Goal: Information Seeking & Learning: Learn about a topic

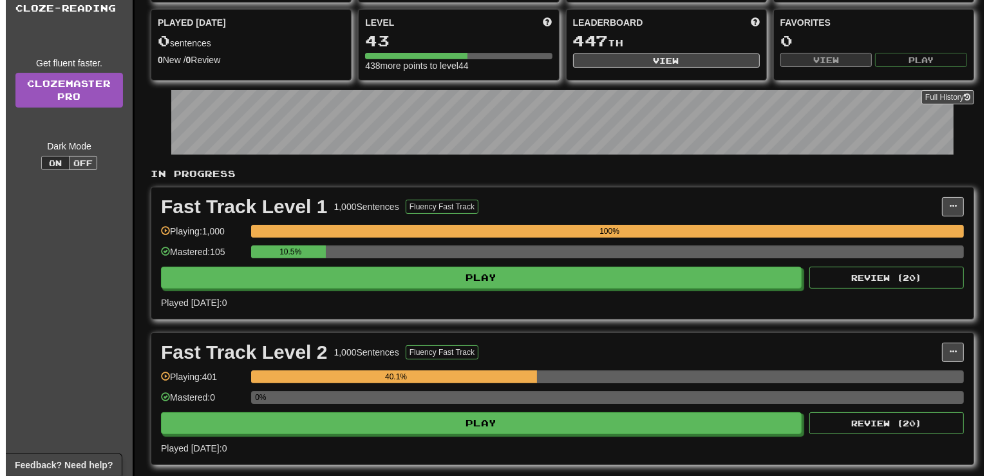
scroll to position [170, 0]
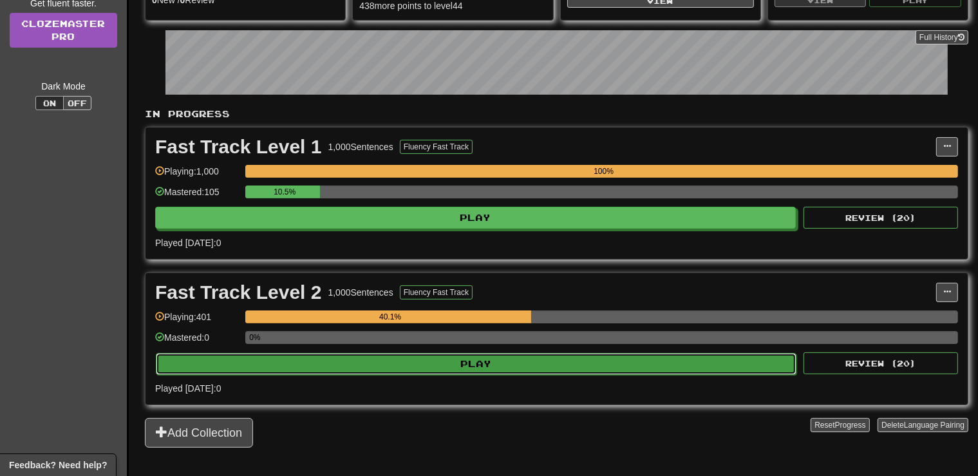
click at [461, 364] on button "Play" at bounding box center [476, 364] width 641 height 22
select select "**"
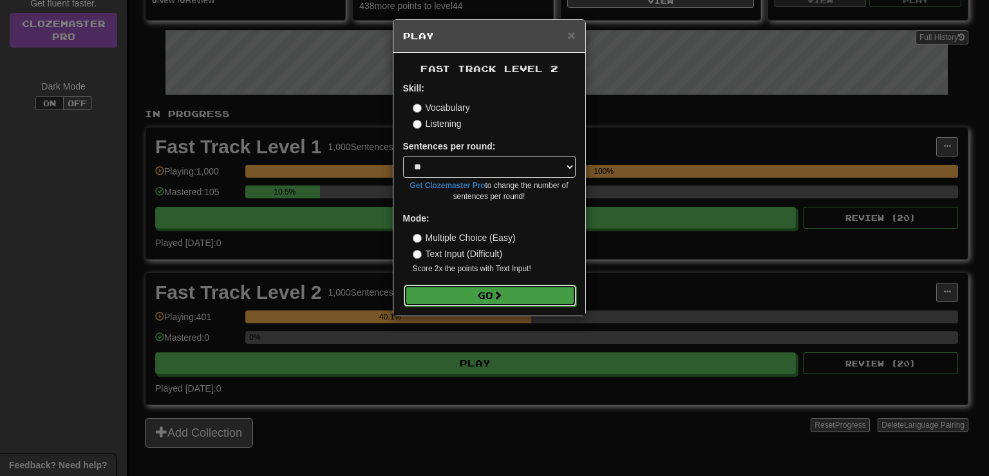
click at [478, 299] on button "Go" at bounding box center [490, 296] width 173 height 22
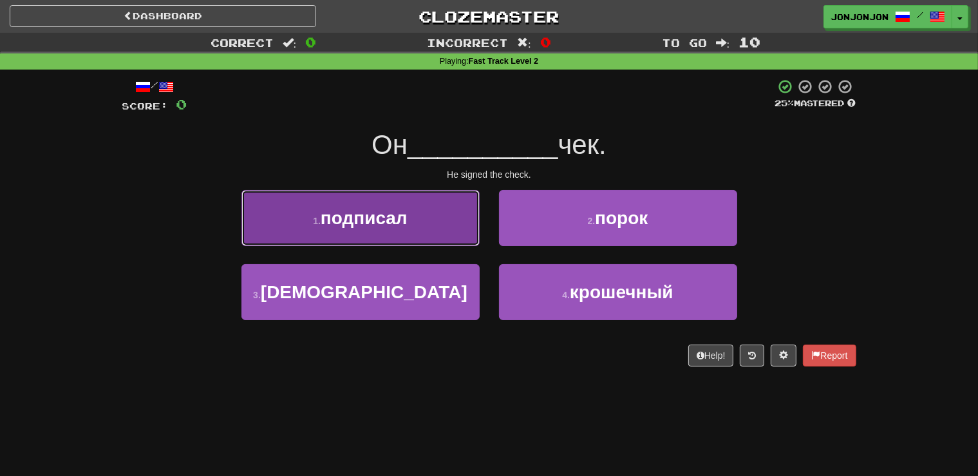
click at [411, 230] on button "1 . подписал" at bounding box center [360, 218] width 238 height 56
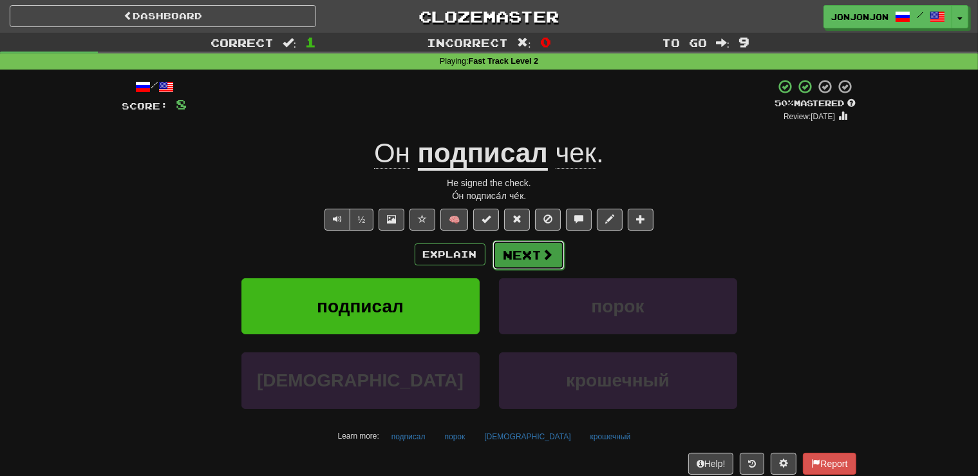
click at [534, 253] on button "Next" at bounding box center [529, 255] width 72 height 30
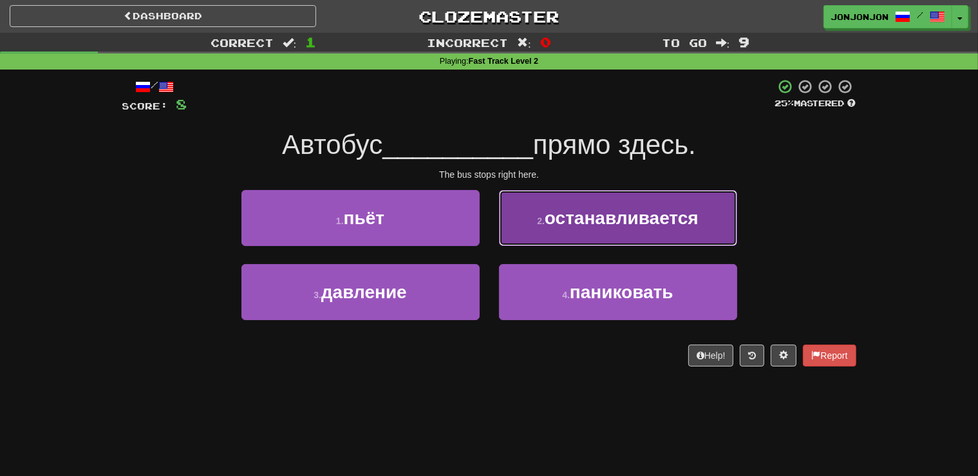
click at [599, 234] on button "2 . останавливается" at bounding box center [618, 218] width 238 height 56
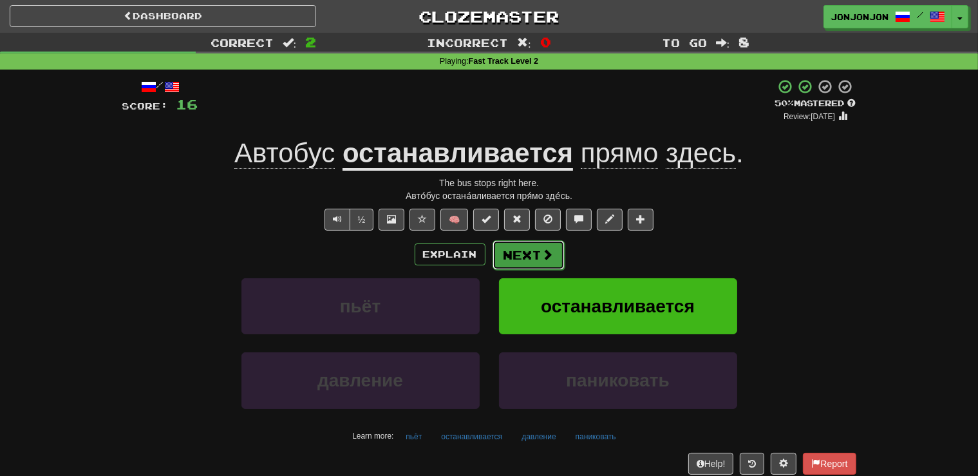
click at [529, 248] on button "Next" at bounding box center [529, 255] width 72 height 30
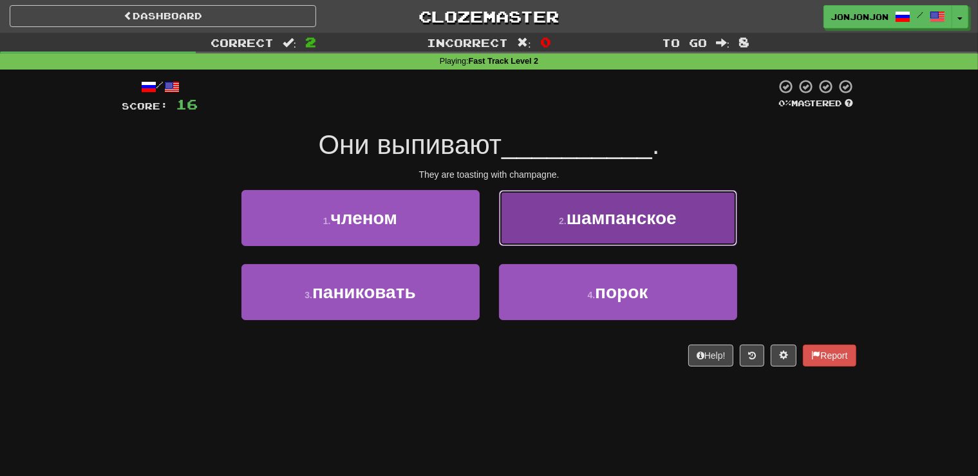
click at [598, 229] on button "2 . шампанское" at bounding box center [618, 218] width 238 height 56
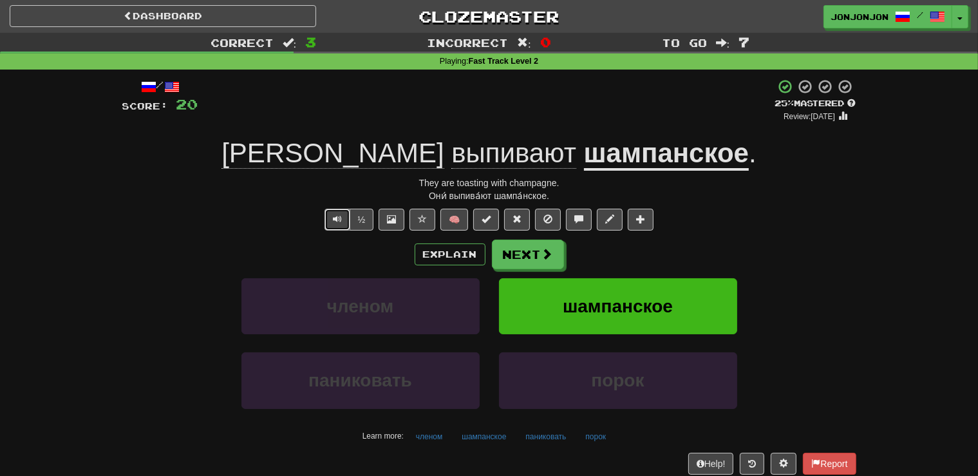
click at [332, 221] on button "Text-to-speech controls" at bounding box center [338, 220] width 26 height 22
click at [525, 261] on button "Next" at bounding box center [529, 255] width 72 height 30
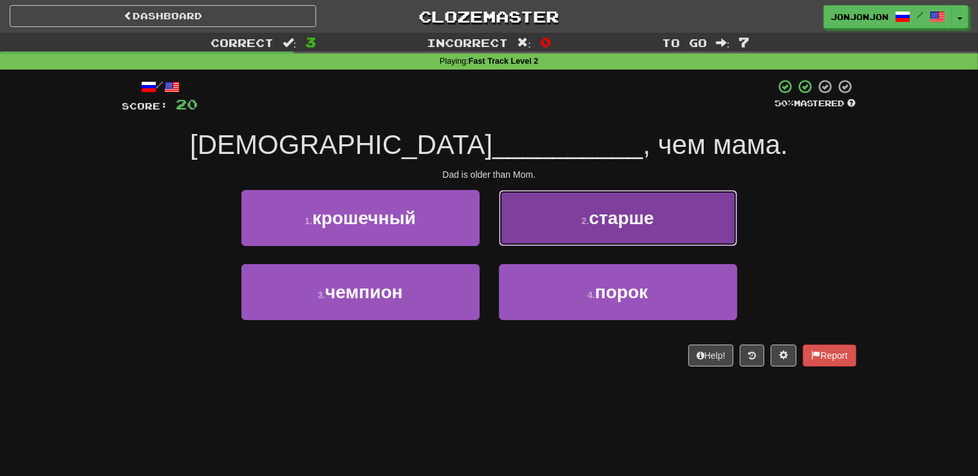
click at [634, 212] on span "старше" at bounding box center [621, 218] width 65 height 20
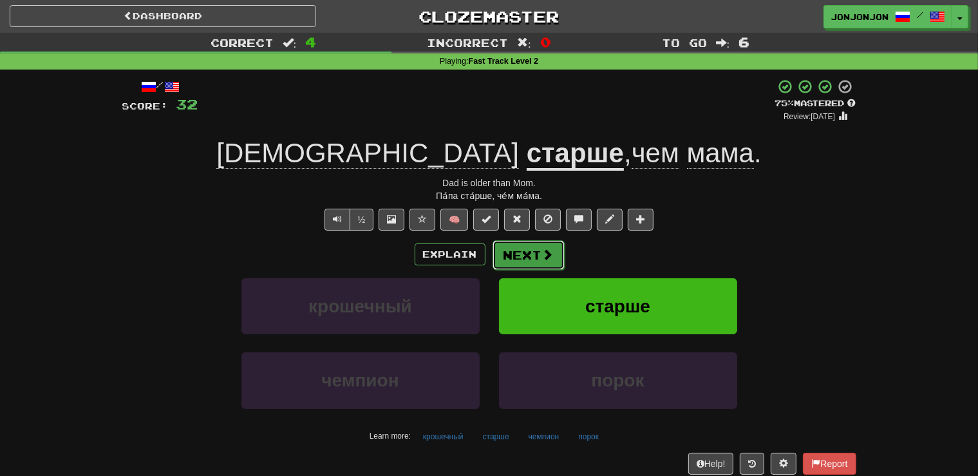
click at [538, 255] on button "Next" at bounding box center [529, 255] width 72 height 30
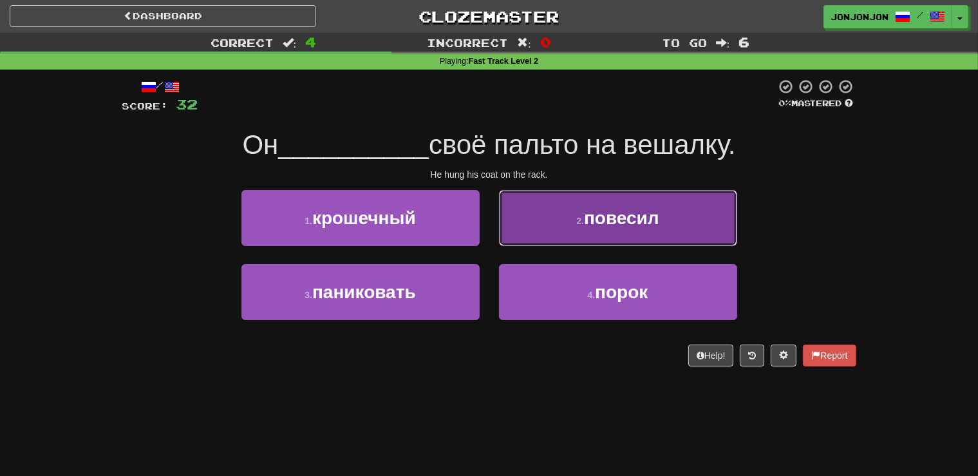
click at [594, 242] on button "2 . повесил" at bounding box center [618, 218] width 238 height 56
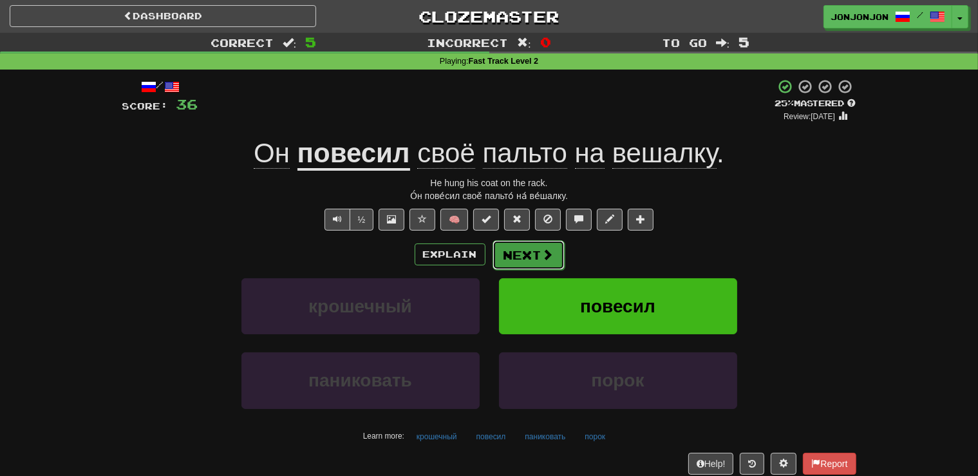
click at [528, 259] on button "Next" at bounding box center [529, 255] width 72 height 30
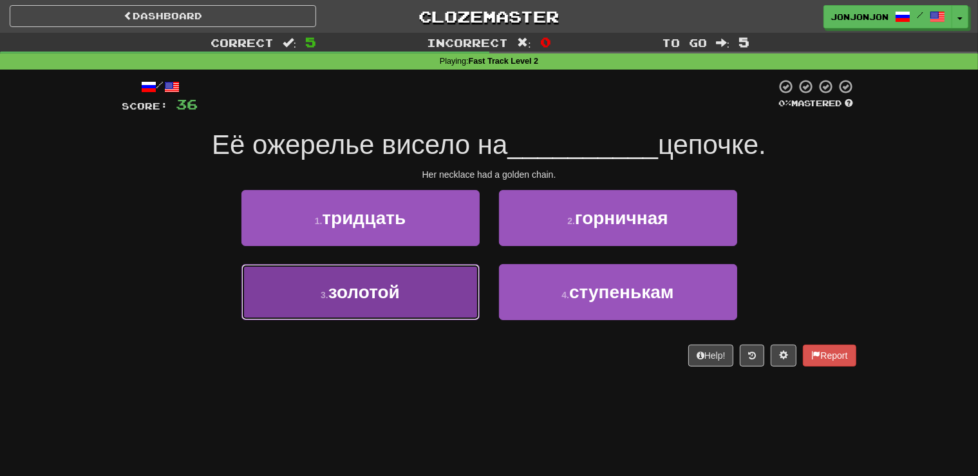
click at [432, 285] on button "3 . золотой" at bounding box center [360, 292] width 238 height 56
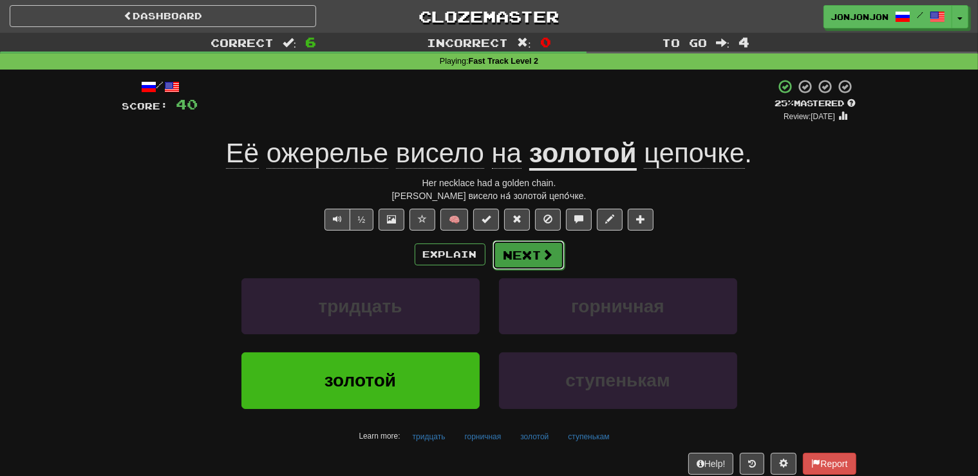
click at [534, 256] on button "Next" at bounding box center [529, 255] width 72 height 30
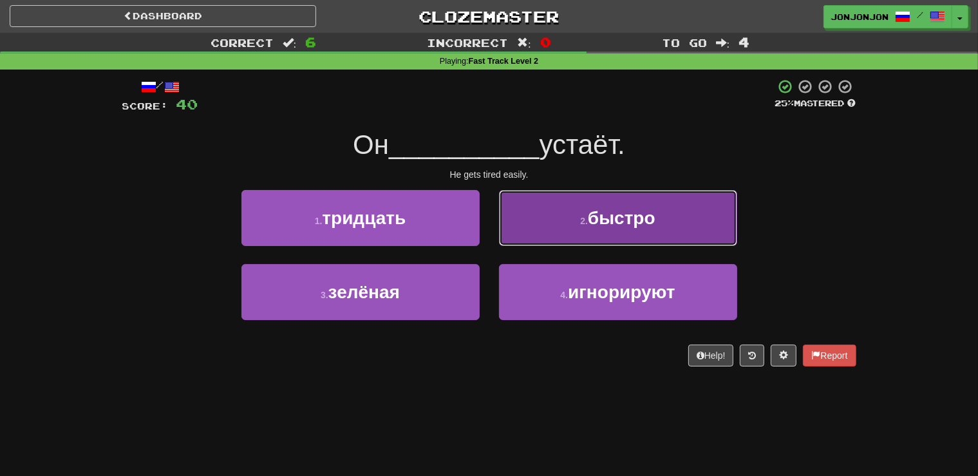
click at [610, 221] on span "быстро" at bounding box center [622, 218] width 68 height 20
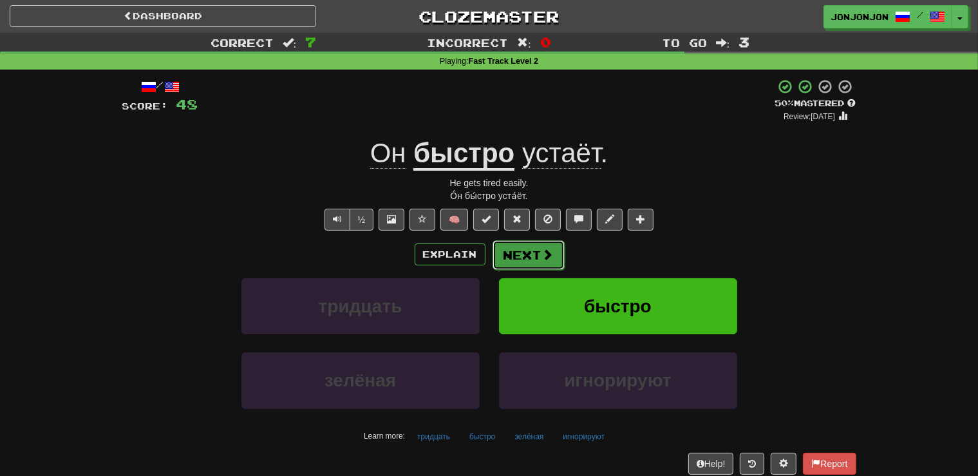
click at [536, 250] on button "Next" at bounding box center [529, 255] width 72 height 30
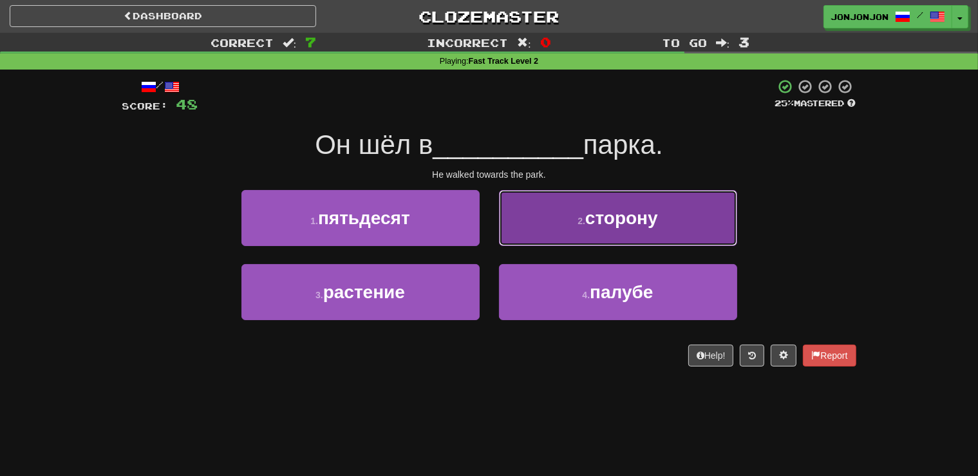
click at [598, 233] on button "2 . сторону" at bounding box center [618, 218] width 238 height 56
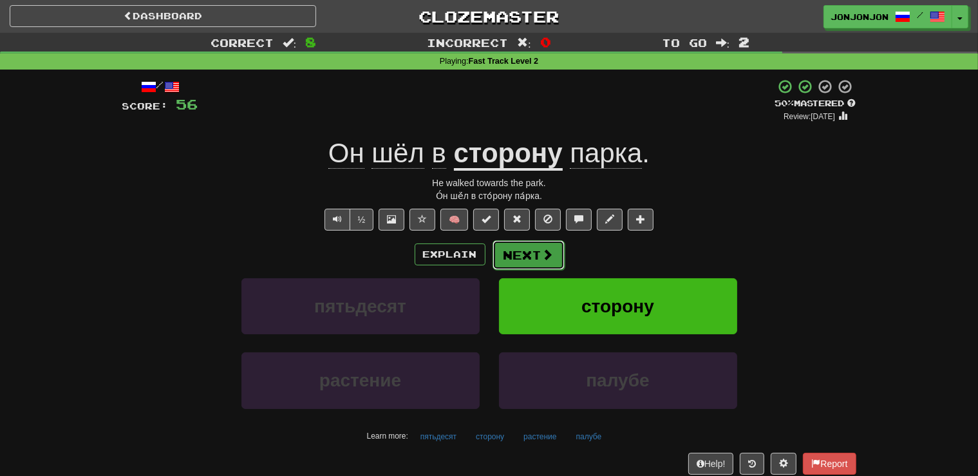
click at [532, 256] on button "Next" at bounding box center [529, 255] width 72 height 30
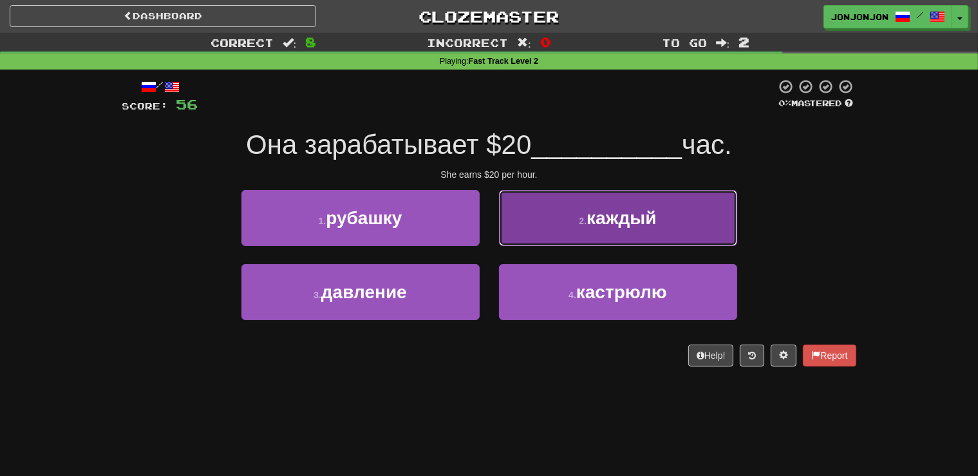
click at [596, 220] on span "каждый" at bounding box center [622, 218] width 70 height 20
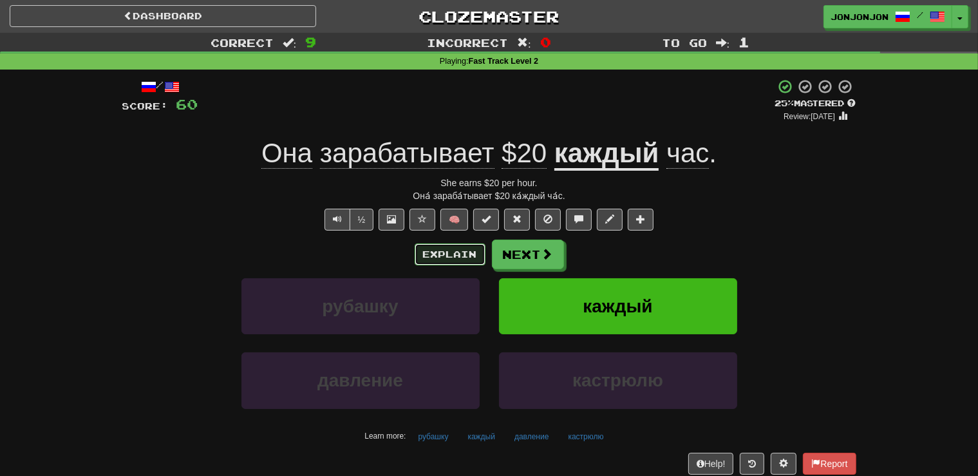
click at [455, 255] on button "Explain" at bounding box center [450, 254] width 71 height 22
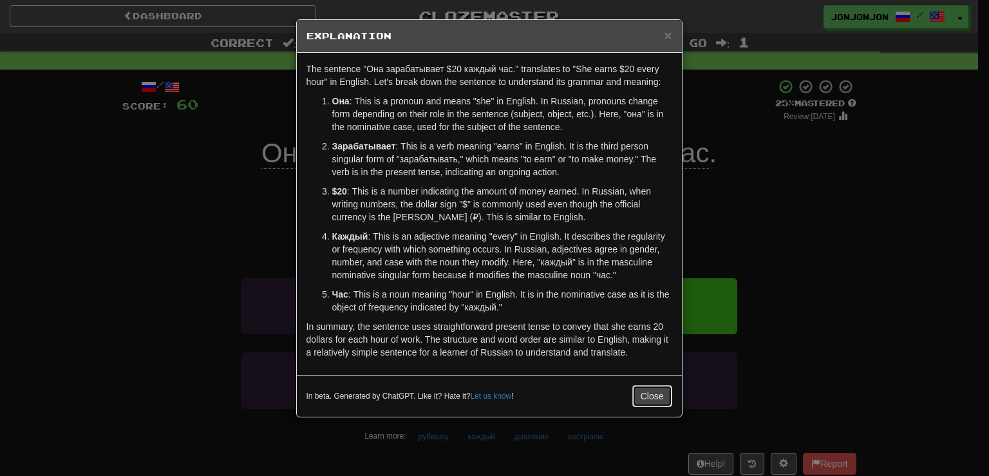
click at [640, 402] on button "Close" at bounding box center [652, 396] width 40 height 22
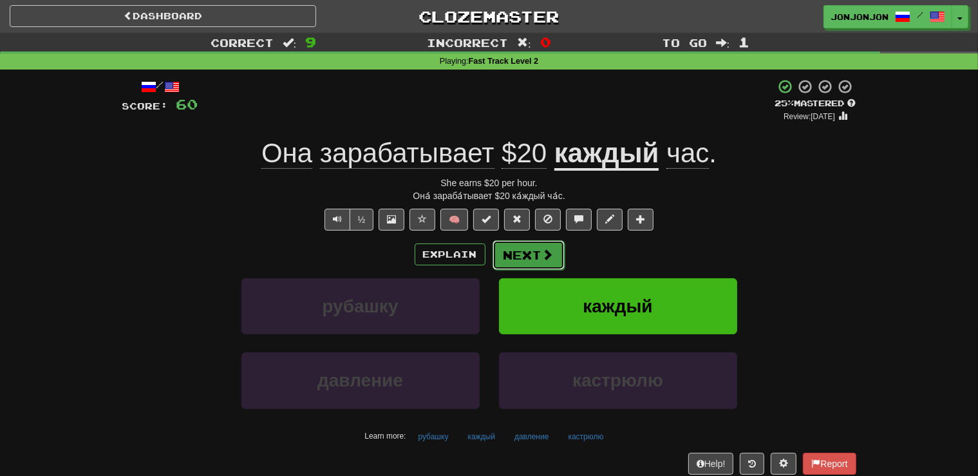
click at [538, 259] on button "Next" at bounding box center [529, 255] width 72 height 30
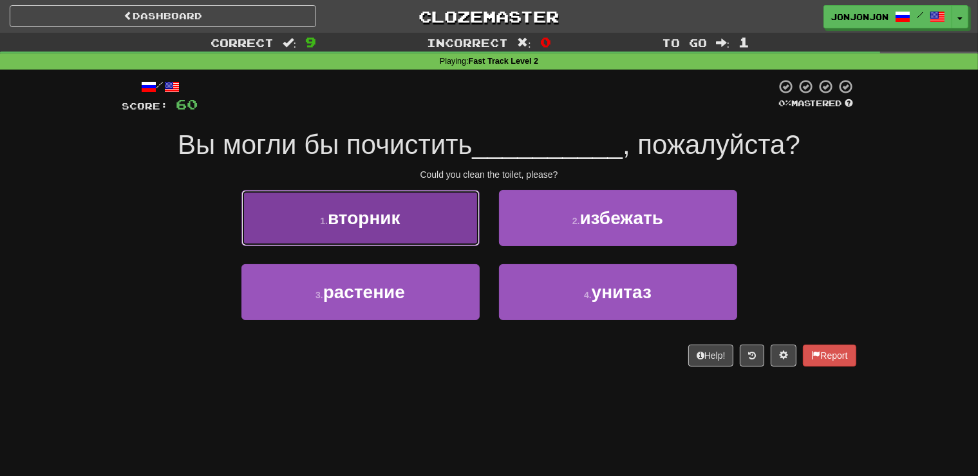
click at [407, 241] on button "1 . вторник" at bounding box center [360, 218] width 238 height 56
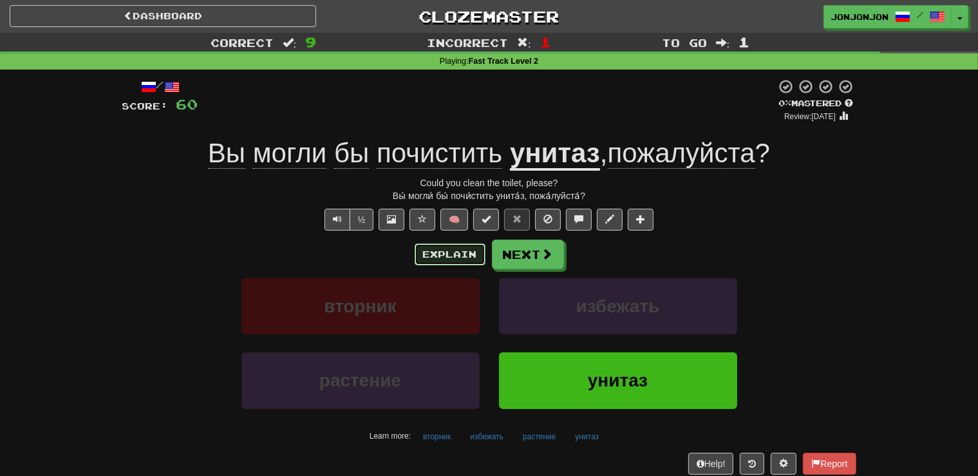
click at [452, 256] on button "Explain" at bounding box center [450, 254] width 71 height 22
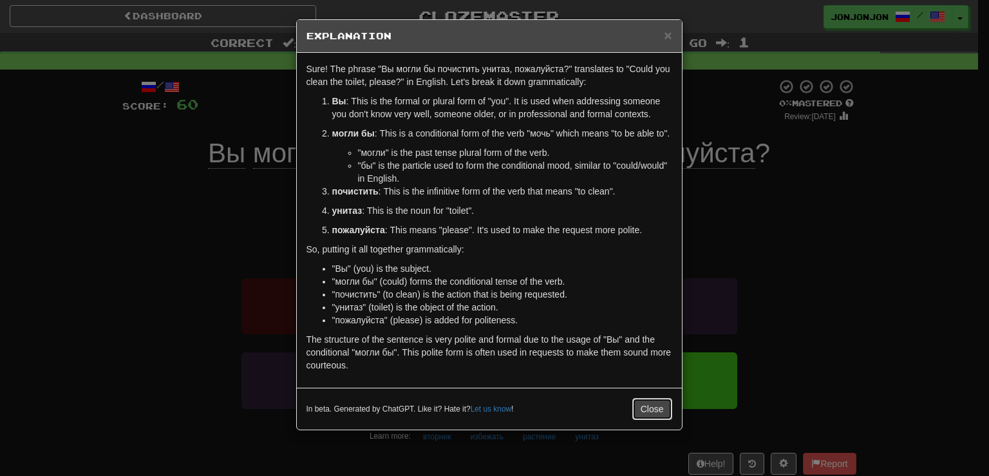
click at [646, 405] on button "Close" at bounding box center [652, 409] width 40 height 22
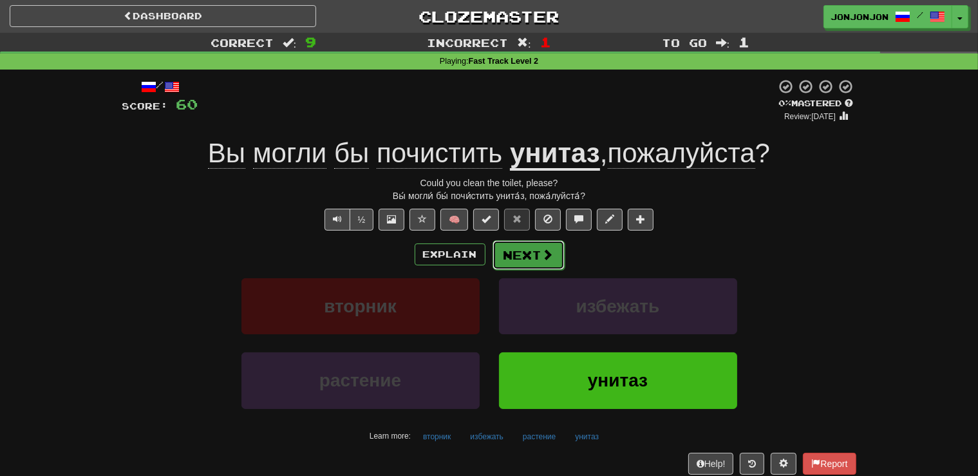
click at [537, 264] on button "Next" at bounding box center [529, 255] width 72 height 30
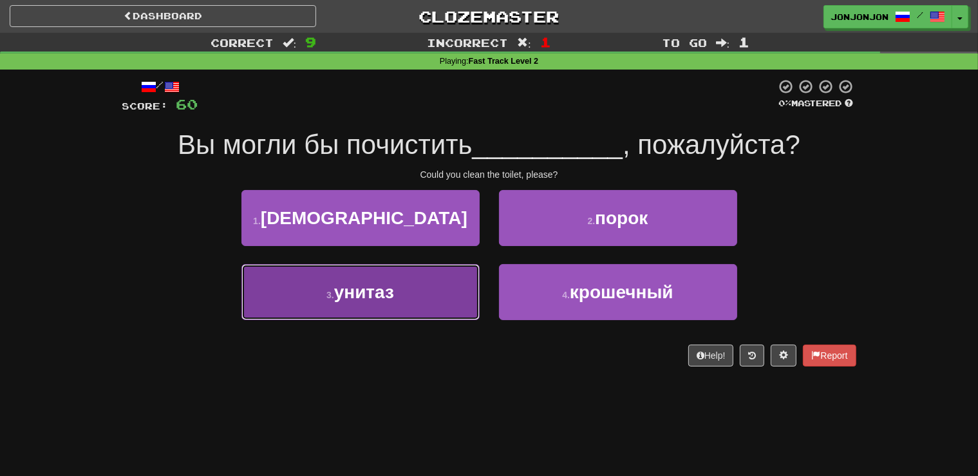
click at [381, 304] on button "3 . унитаз" at bounding box center [360, 292] width 238 height 56
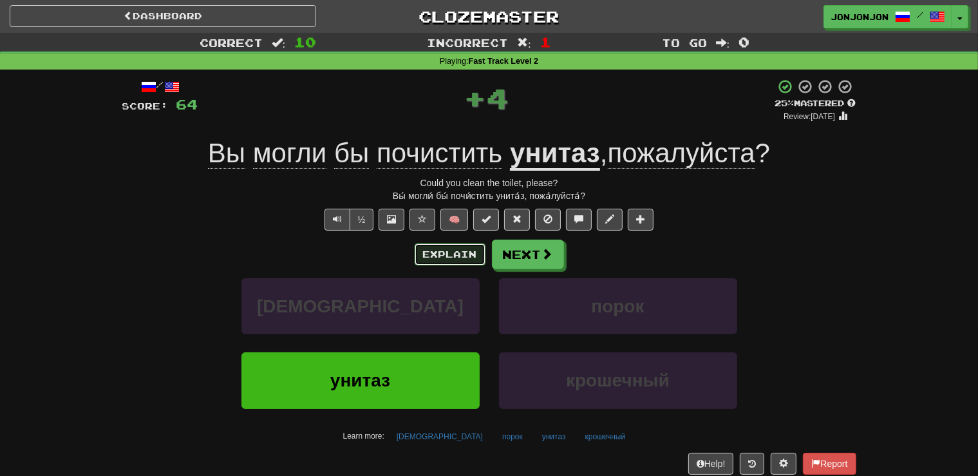
click at [437, 257] on button "Explain" at bounding box center [450, 254] width 71 height 22
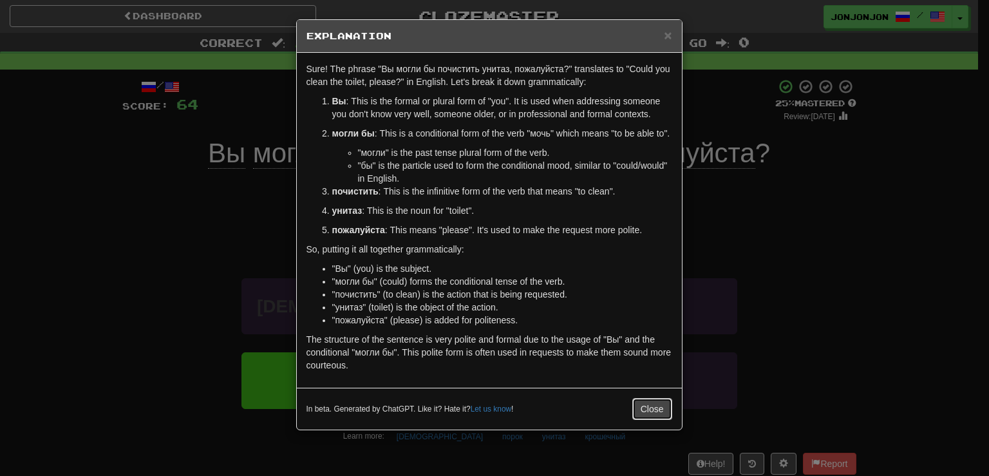
click at [645, 406] on button "Close" at bounding box center [652, 409] width 40 height 22
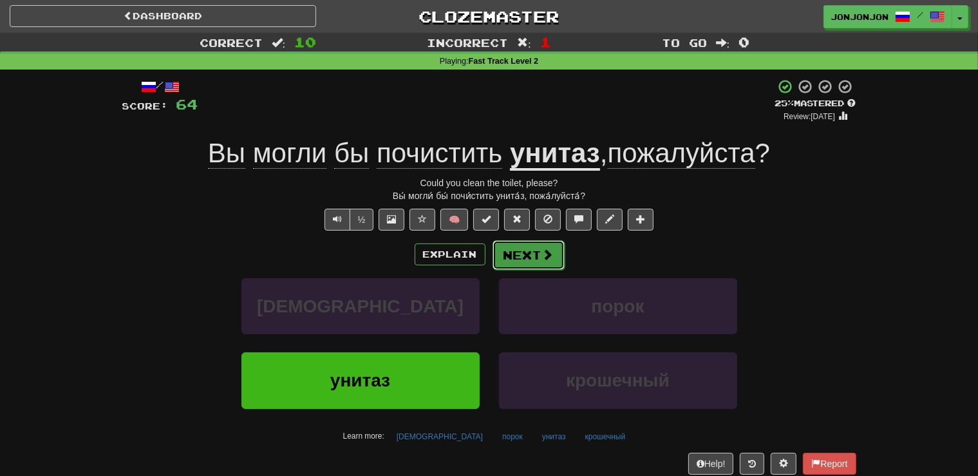
click at [531, 258] on button "Next" at bounding box center [529, 255] width 72 height 30
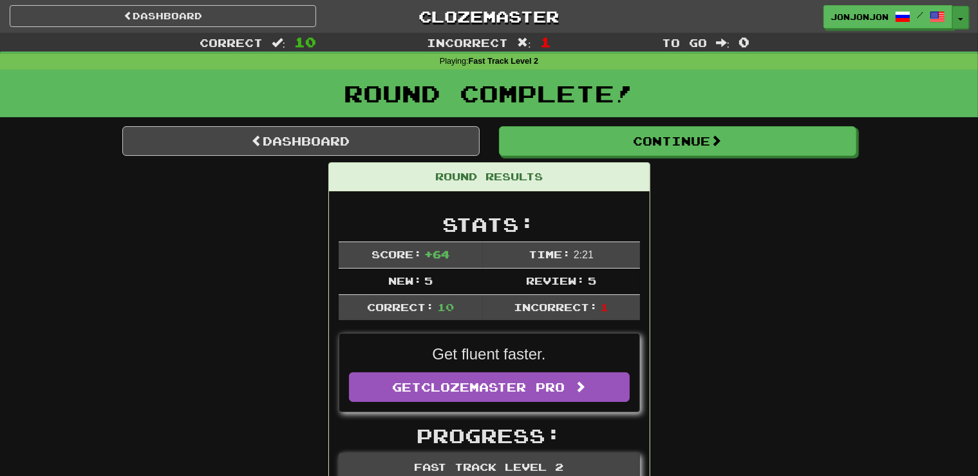
click at [959, 21] on button "Toggle Dropdown" at bounding box center [960, 17] width 17 height 23
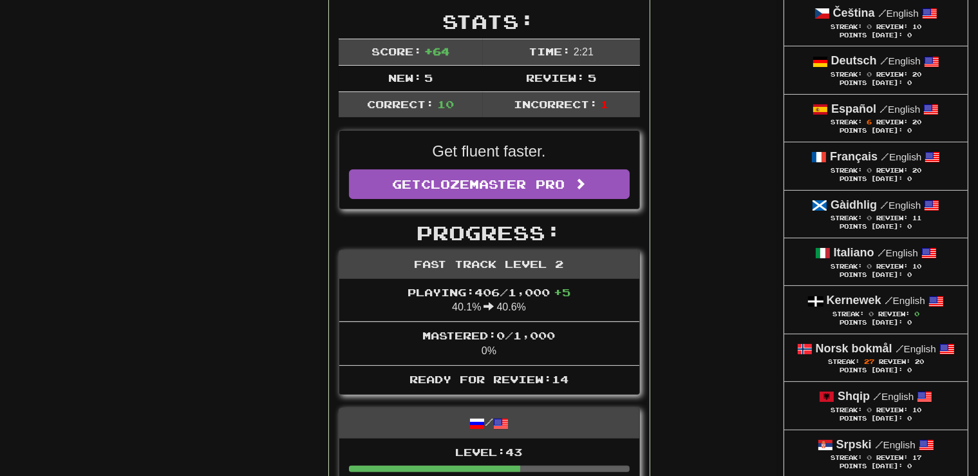
scroll to position [238, 0]
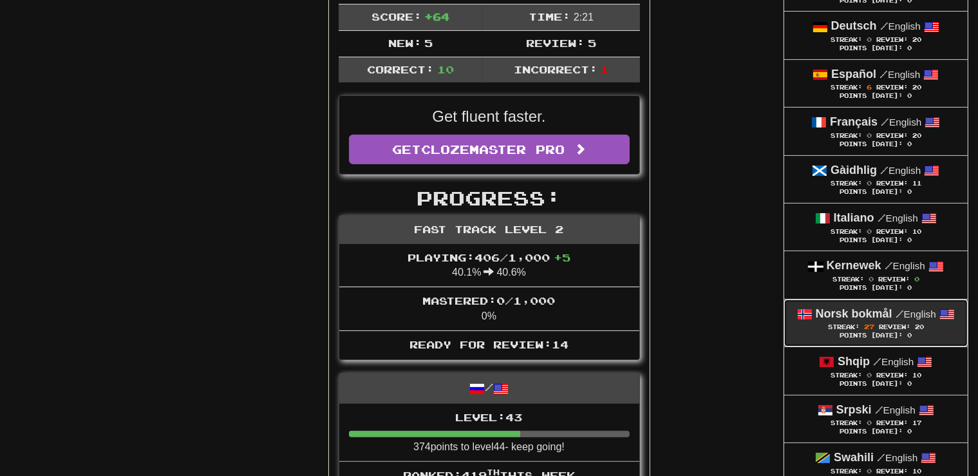
click at [862, 335] on div "Points Today: 0" at bounding box center [876, 336] width 158 height 8
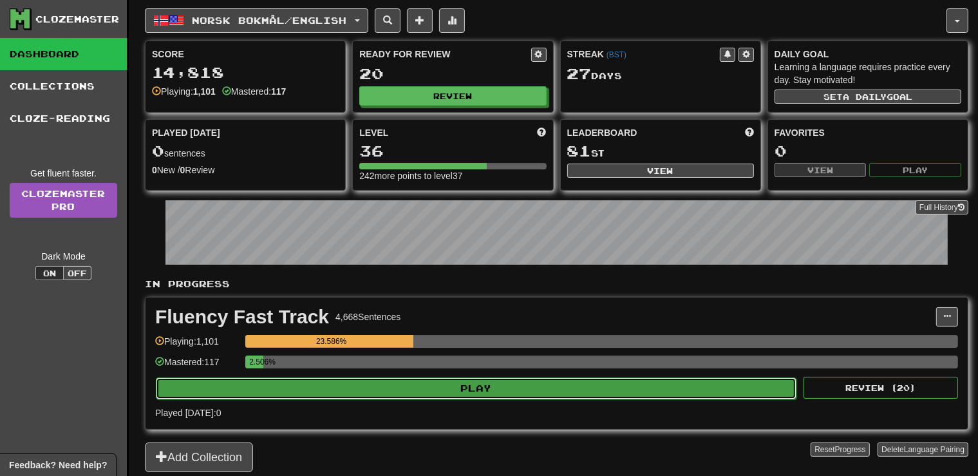
click at [655, 386] on button "Play" at bounding box center [476, 388] width 641 height 22
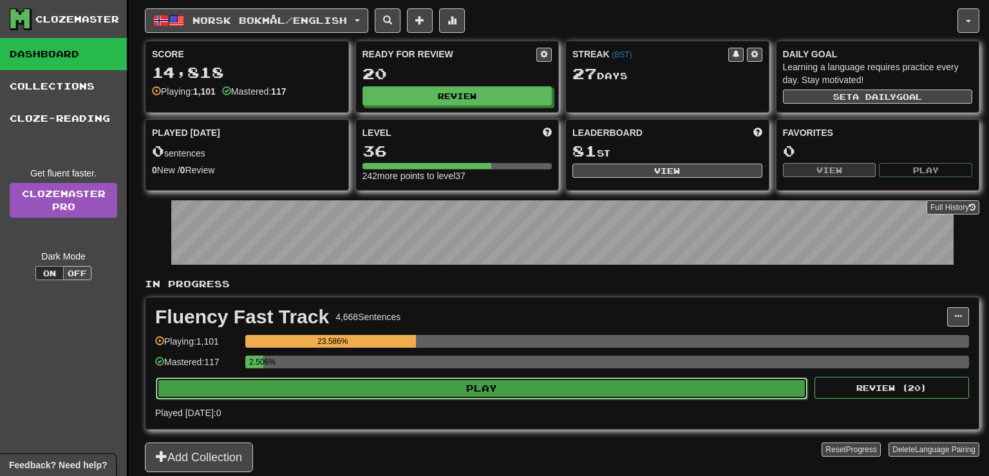
select select "**"
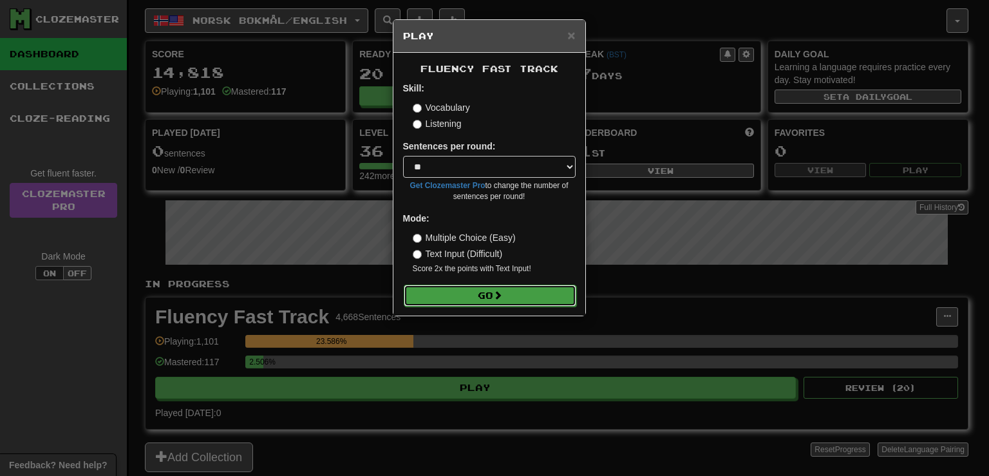
click at [549, 299] on button "Go" at bounding box center [490, 296] width 173 height 22
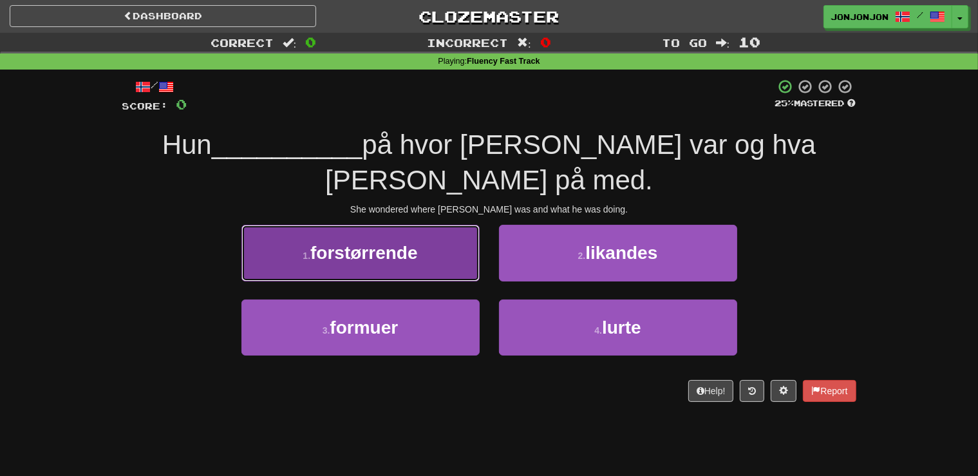
click at [379, 233] on button "1 . forstørrende" at bounding box center [360, 253] width 238 height 56
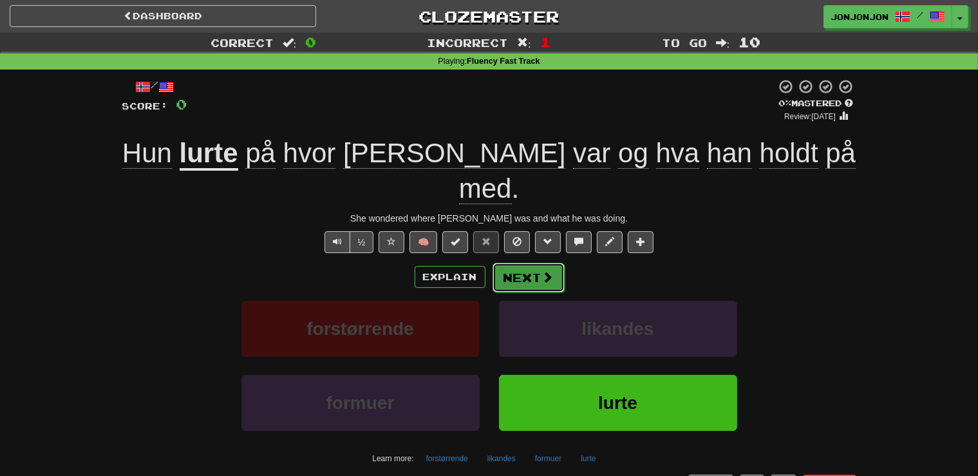
click at [539, 263] on button "Next" at bounding box center [529, 278] width 72 height 30
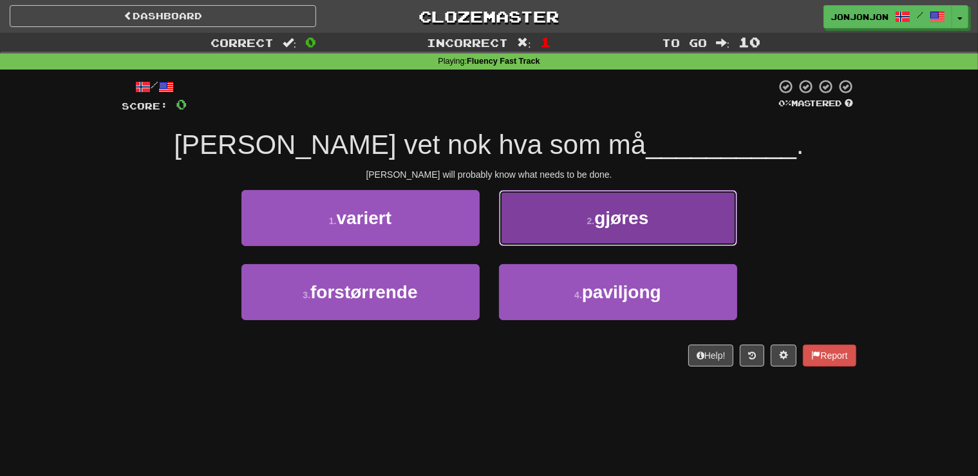
click at [607, 215] on span "gjøres" at bounding box center [621, 218] width 54 height 20
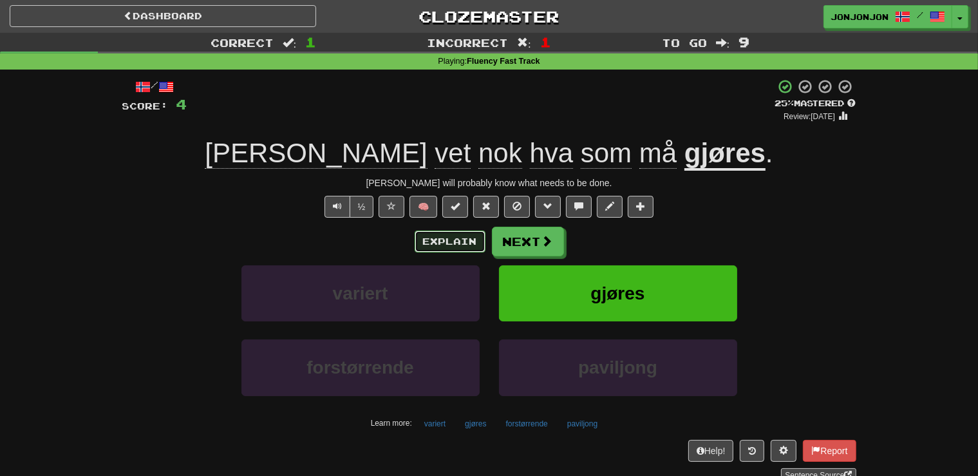
click at [446, 238] on button "Explain" at bounding box center [450, 242] width 71 height 22
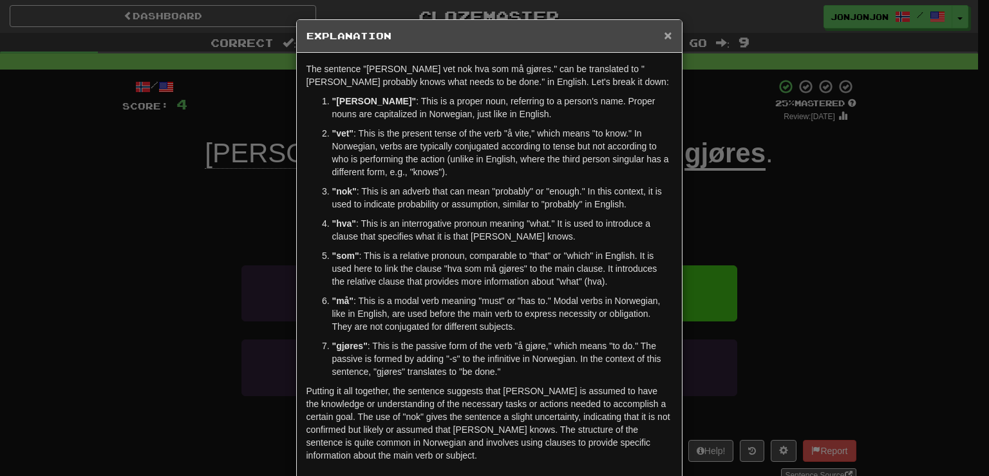
click at [664, 37] on span "×" at bounding box center [668, 35] width 8 height 15
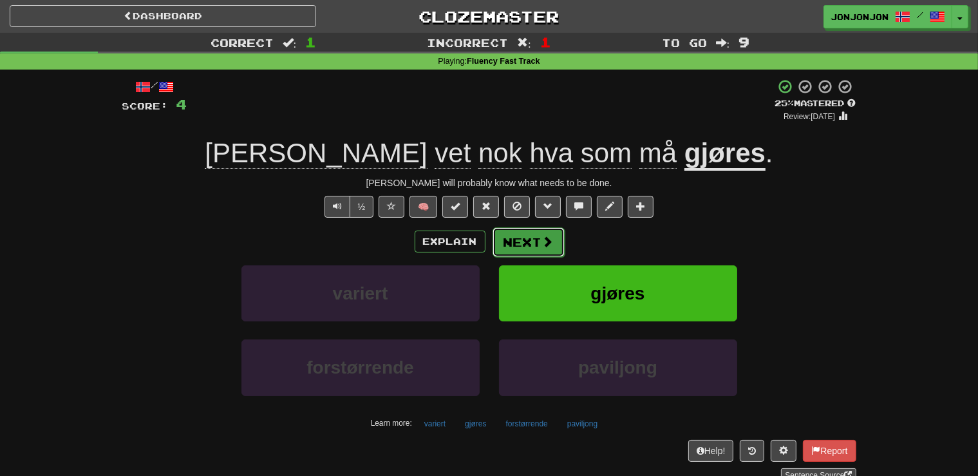
click at [521, 250] on button "Next" at bounding box center [529, 242] width 72 height 30
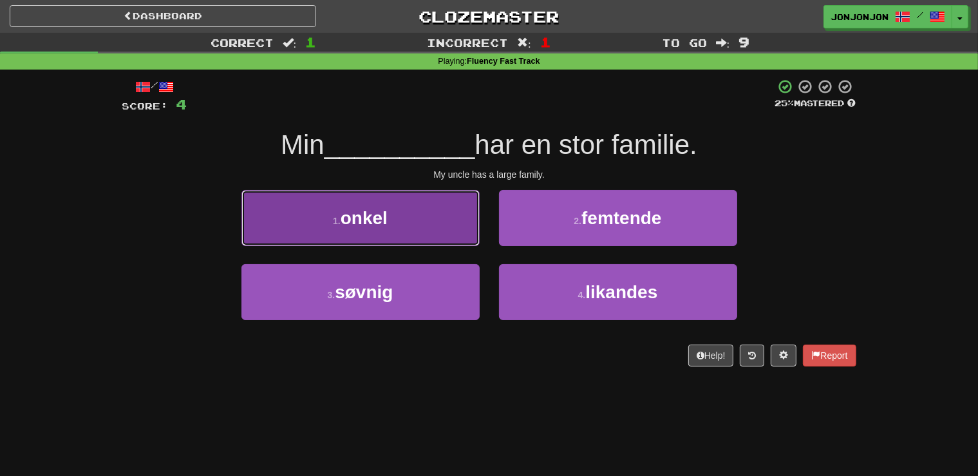
click at [425, 225] on button "1 . onkel" at bounding box center [360, 218] width 238 height 56
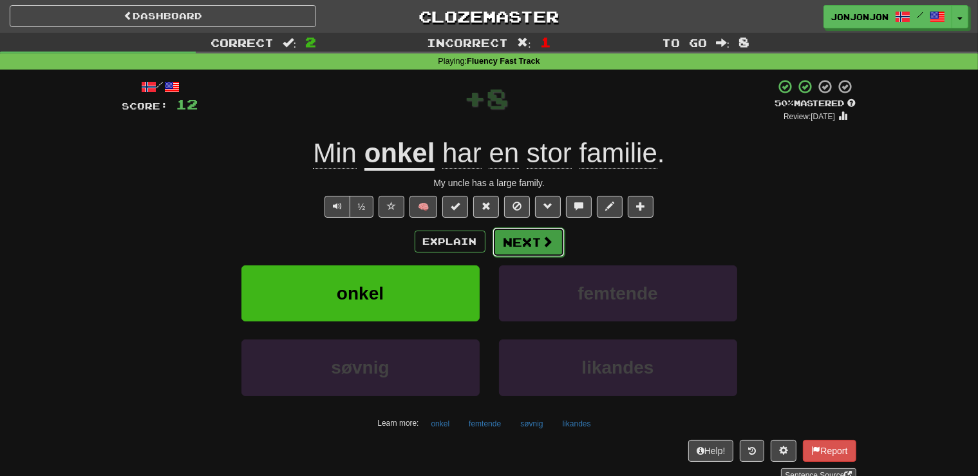
click at [527, 252] on button "Next" at bounding box center [529, 242] width 72 height 30
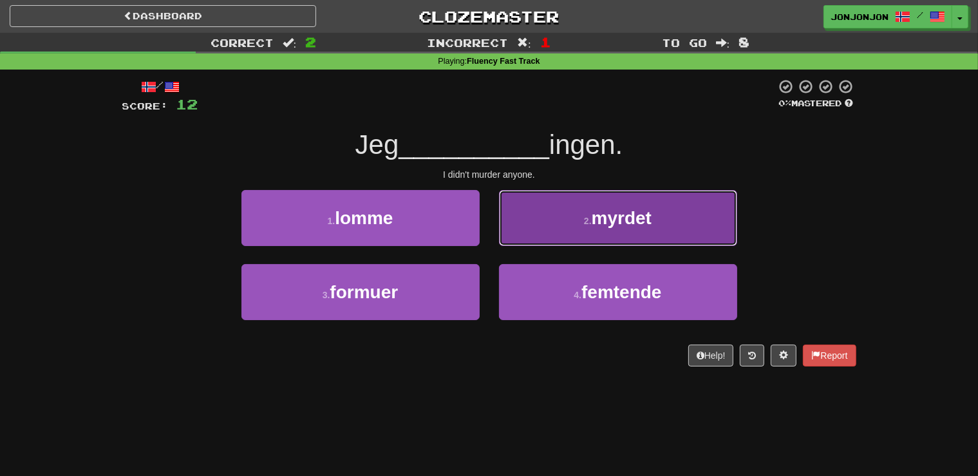
click at [589, 234] on button "2 . myrdet" at bounding box center [618, 218] width 238 height 56
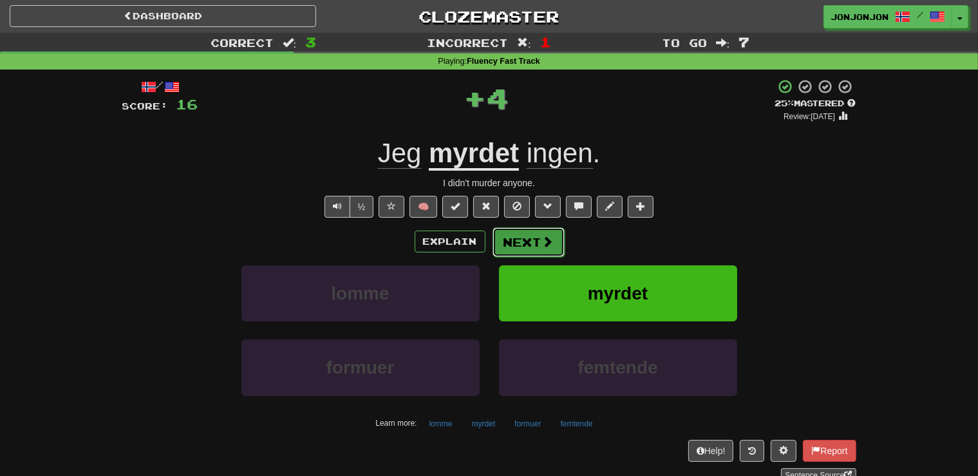
click at [531, 240] on button "Next" at bounding box center [529, 242] width 72 height 30
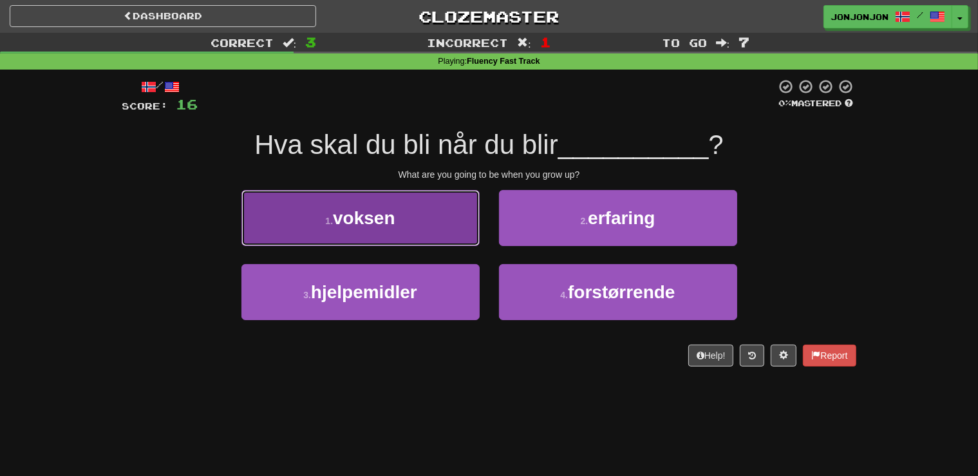
click at [429, 232] on button "1 . voksen" at bounding box center [360, 218] width 238 height 56
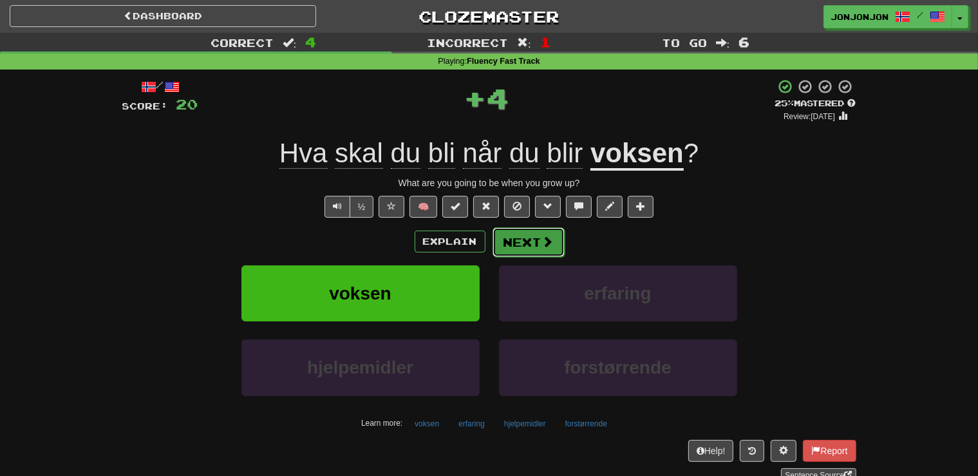
click at [529, 241] on button "Next" at bounding box center [529, 242] width 72 height 30
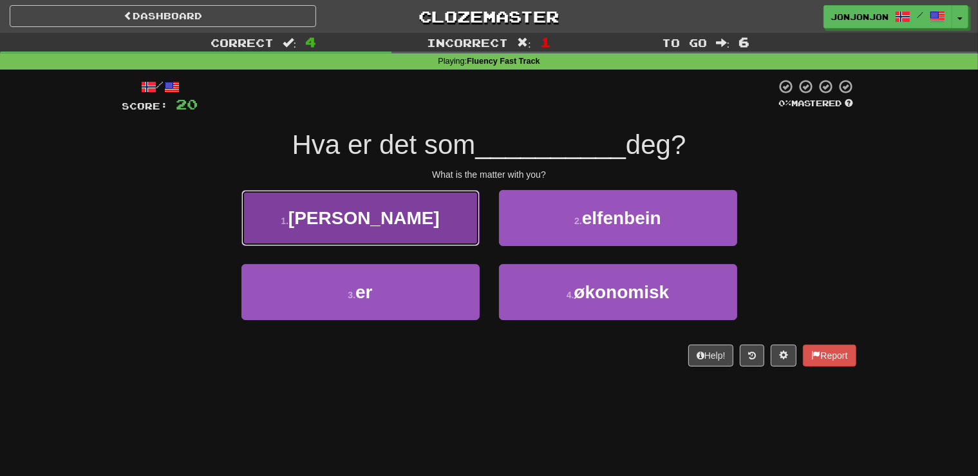
click at [397, 225] on button "1 . feiler" at bounding box center [360, 218] width 238 height 56
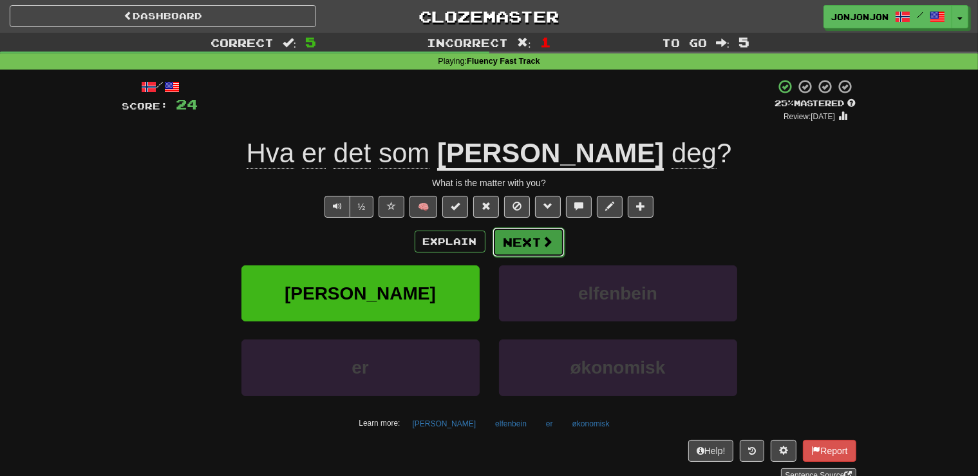
click at [532, 240] on button "Next" at bounding box center [529, 242] width 72 height 30
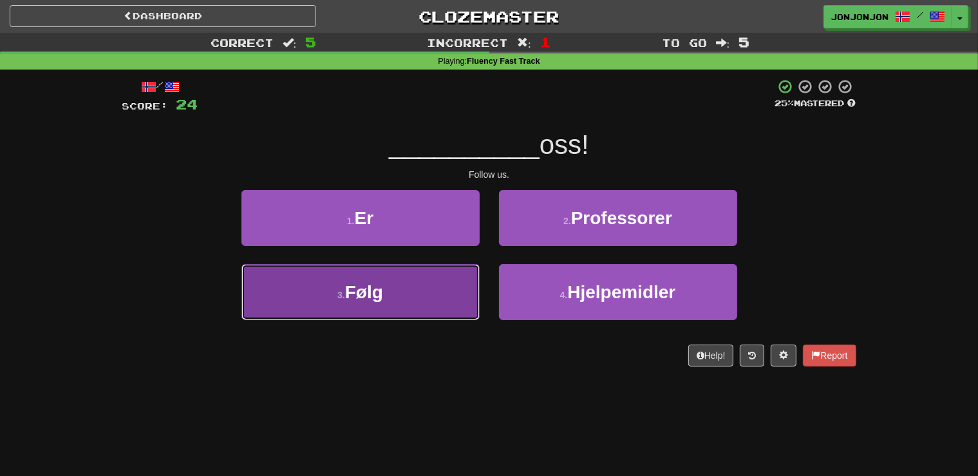
click at [419, 303] on button "3 . Følg" at bounding box center [360, 292] width 238 height 56
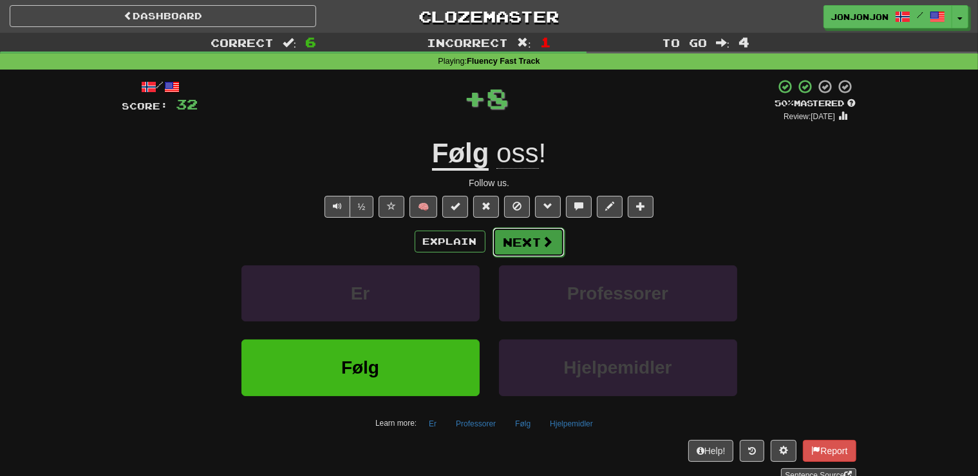
click at [517, 249] on button "Next" at bounding box center [529, 242] width 72 height 30
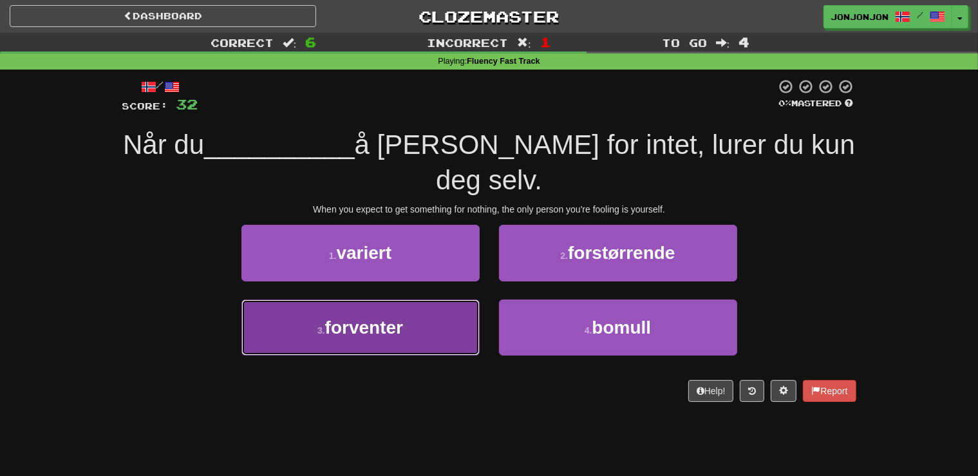
click at [408, 303] on button "3 . forventer" at bounding box center [360, 327] width 238 height 56
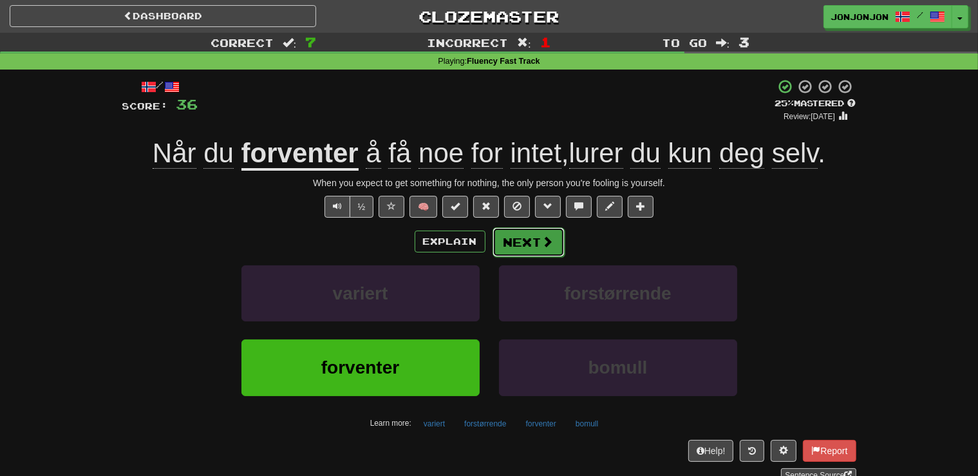
click at [533, 239] on button "Next" at bounding box center [529, 242] width 72 height 30
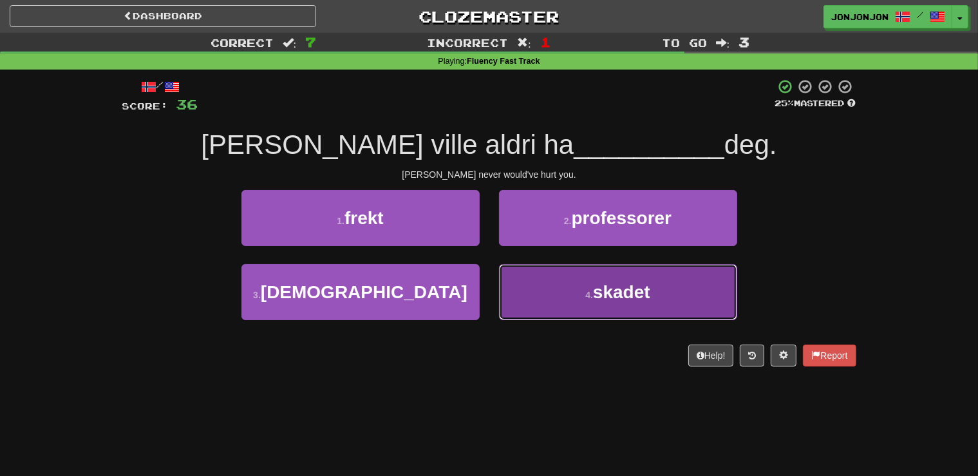
click at [561, 300] on button "4 . skadet" at bounding box center [618, 292] width 238 height 56
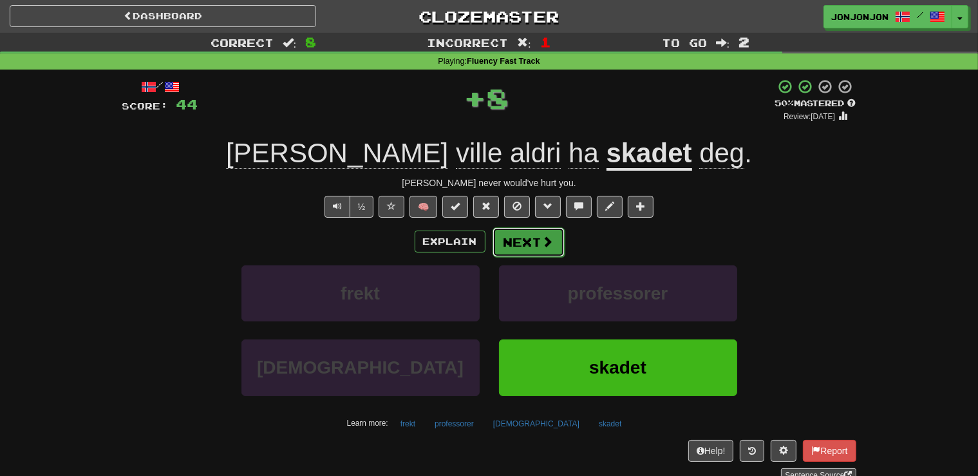
click at [553, 240] on button "Next" at bounding box center [529, 242] width 72 height 30
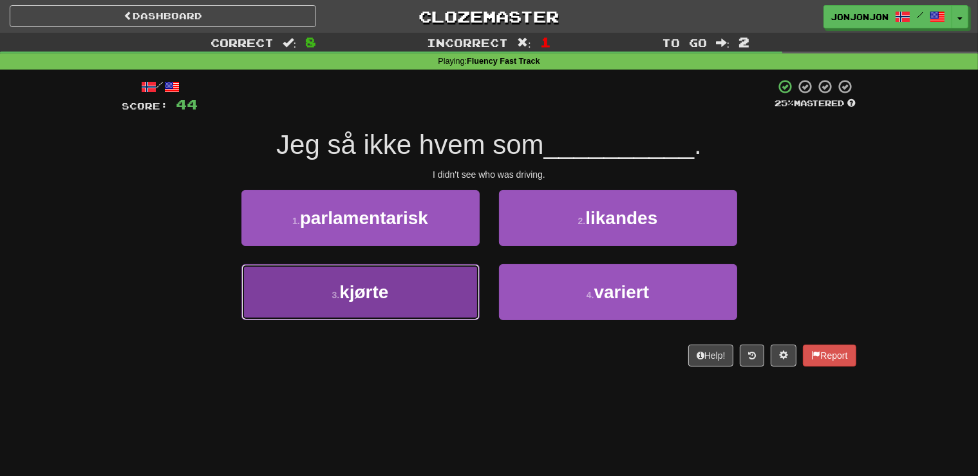
click at [405, 295] on button "3 . kjørte" at bounding box center [360, 292] width 238 height 56
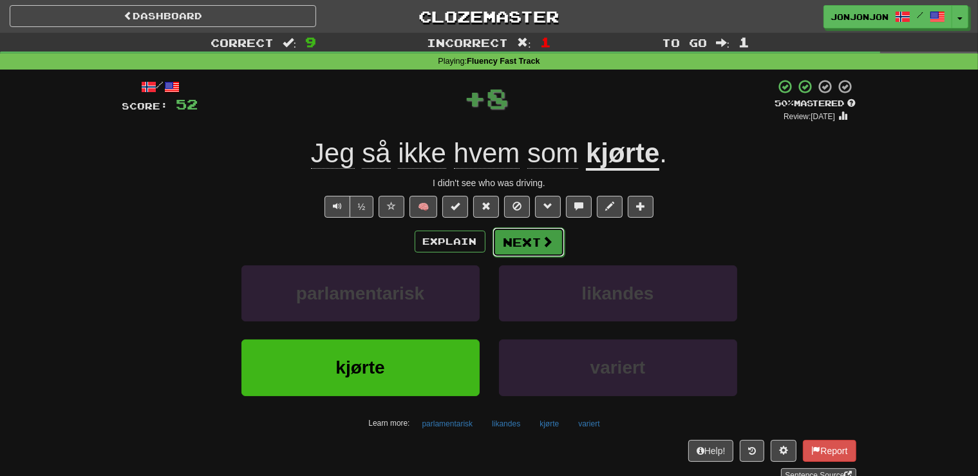
click at [522, 245] on button "Next" at bounding box center [529, 242] width 72 height 30
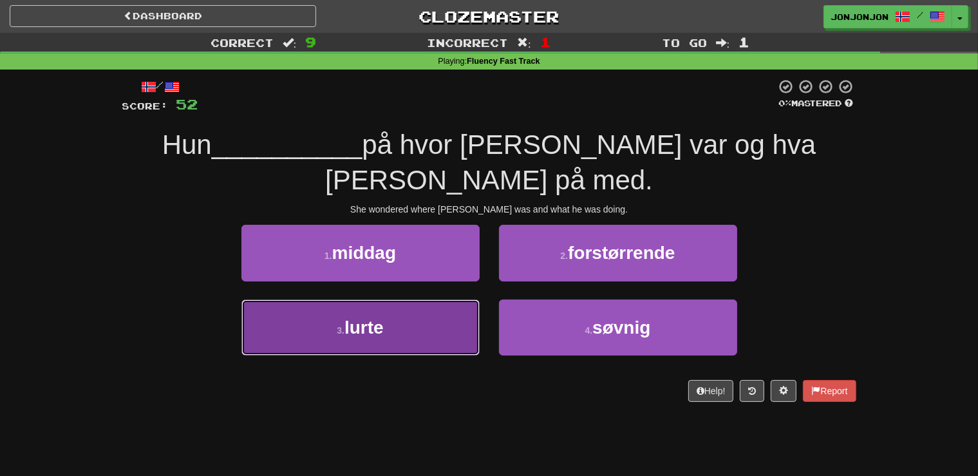
click at [416, 303] on button "3 . lurte" at bounding box center [360, 327] width 238 height 56
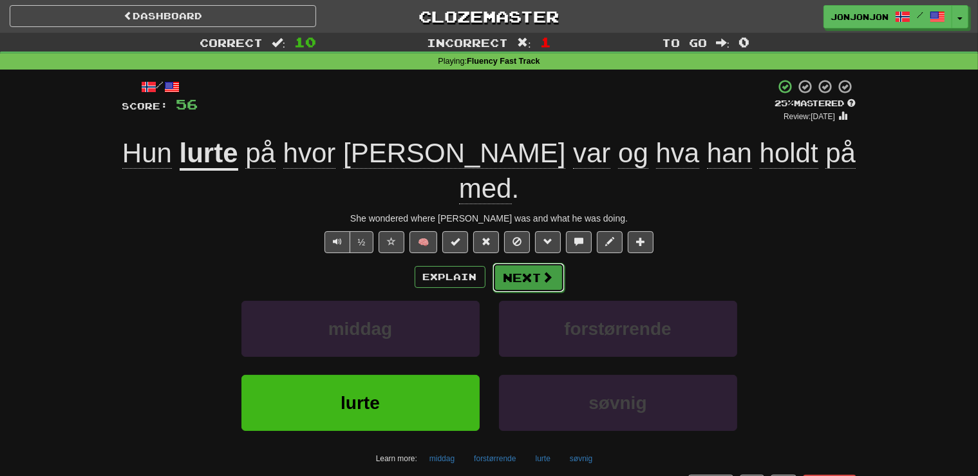
click at [532, 263] on button "Next" at bounding box center [529, 278] width 72 height 30
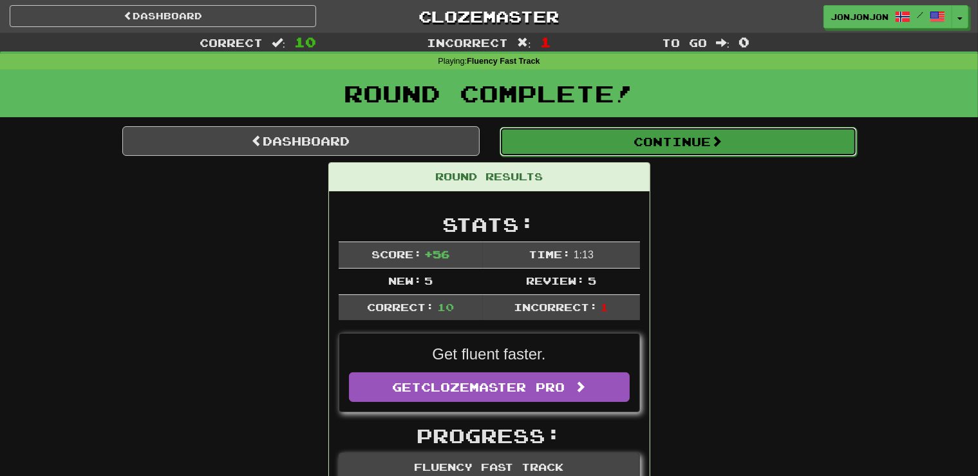
click at [716, 144] on span at bounding box center [717, 141] width 12 height 12
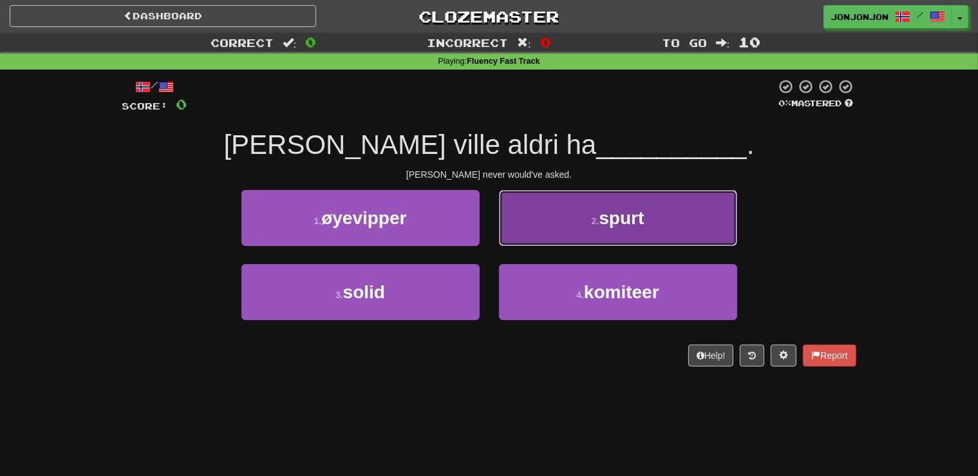
click at [574, 220] on button "2 . spurt" at bounding box center [618, 218] width 238 height 56
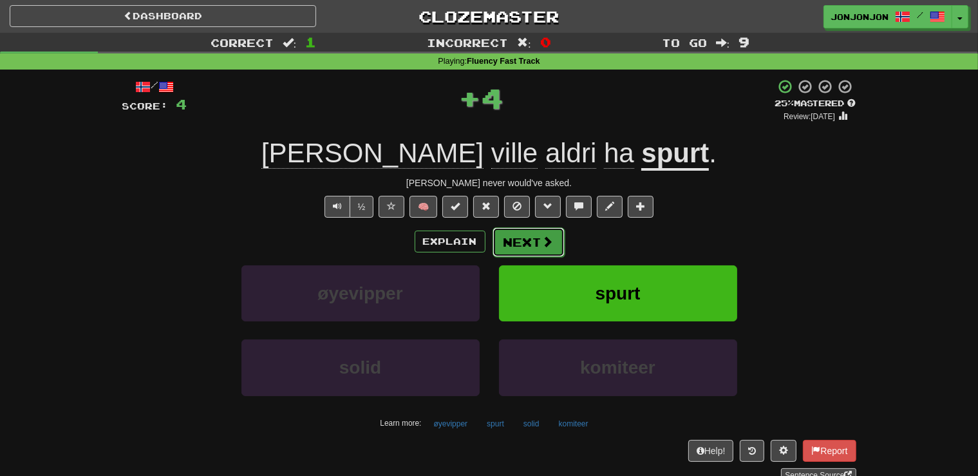
click at [545, 238] on span at bounding box center [548, 242] width 12 height 12
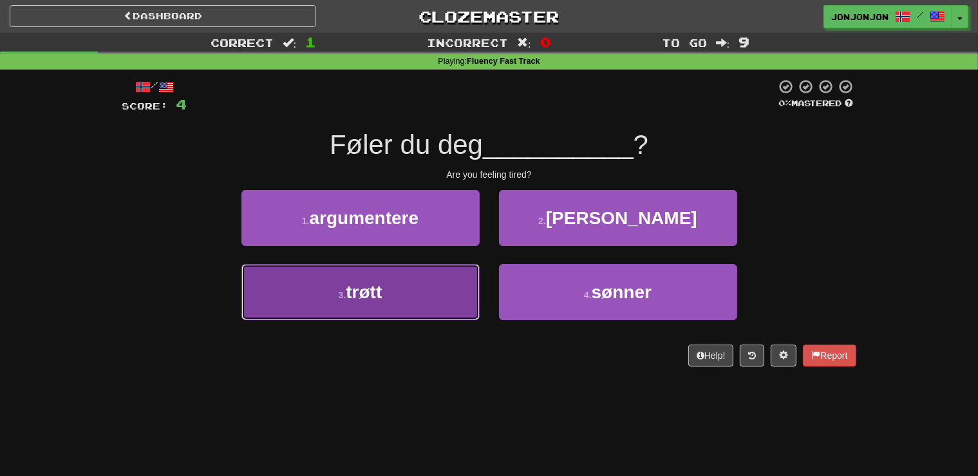
click at [437, 292] on button "3 . trøtt" at bounding box center [360, 292] width 238 height 56
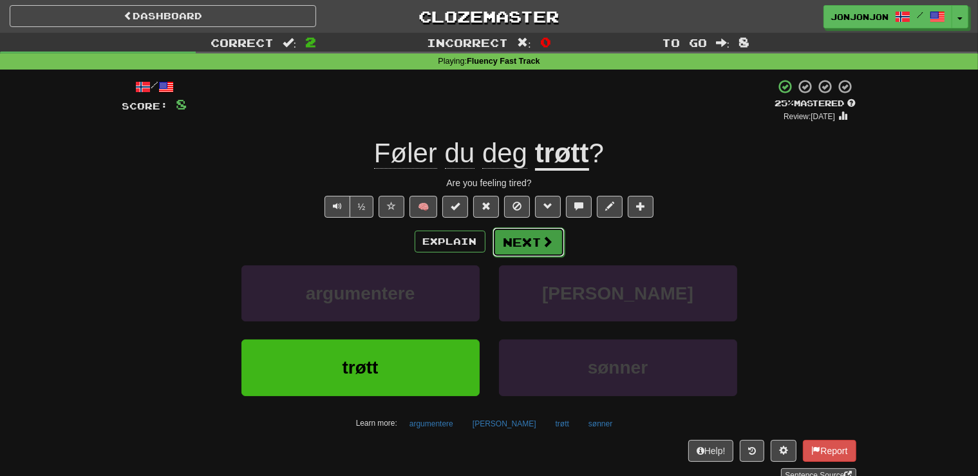
click at [516, 240] on button "Next" at bounding box center [529, 242] width 72 height 30
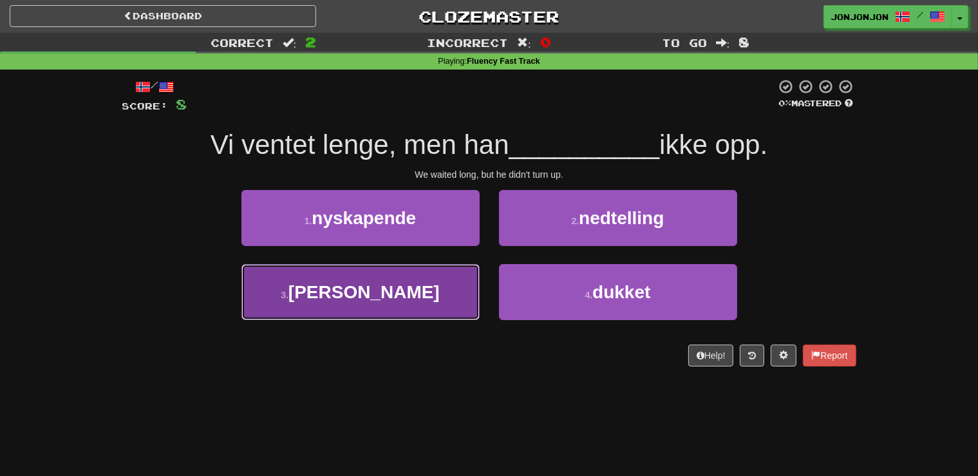
click at [424, 288] on button "3 . senker" at bounding box center [360, 292] width 238 height 56
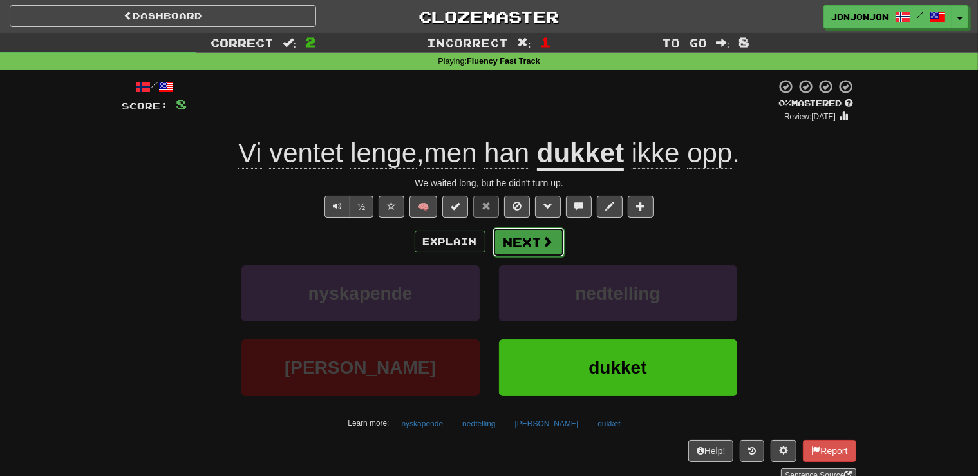
click at [535, 252] on button "Next" at bounding box center [529, 242] width 72 height 30
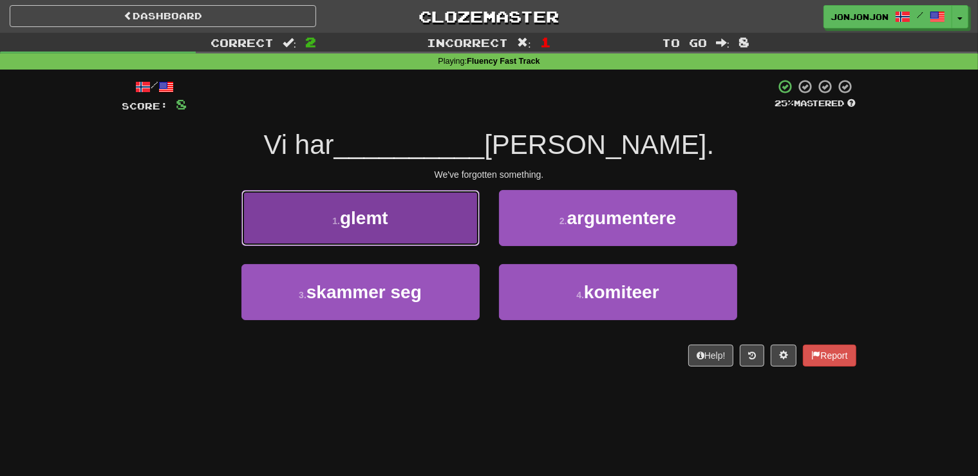
click at [433, 243] on button "1 . glemt" at bounding box center [360, 218] width 238 height 56
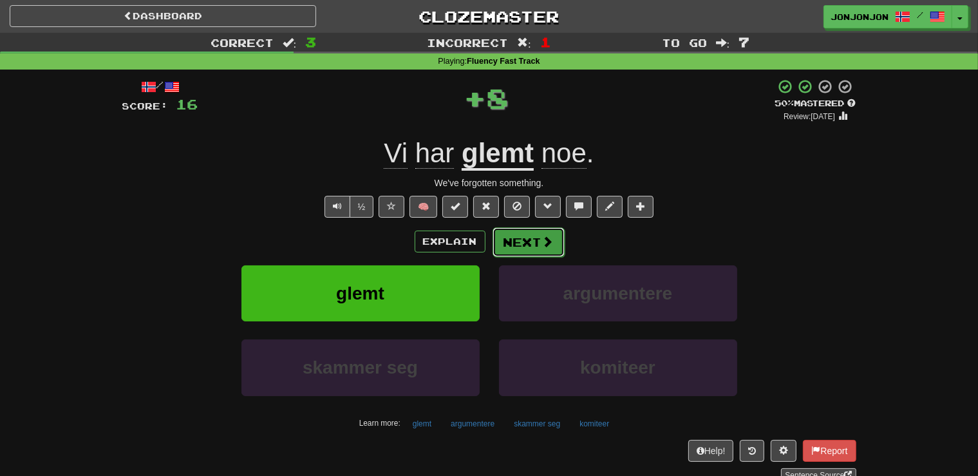
click at [529, 236] on button "Next" at bounding box center [529, 242] width 72 height 30
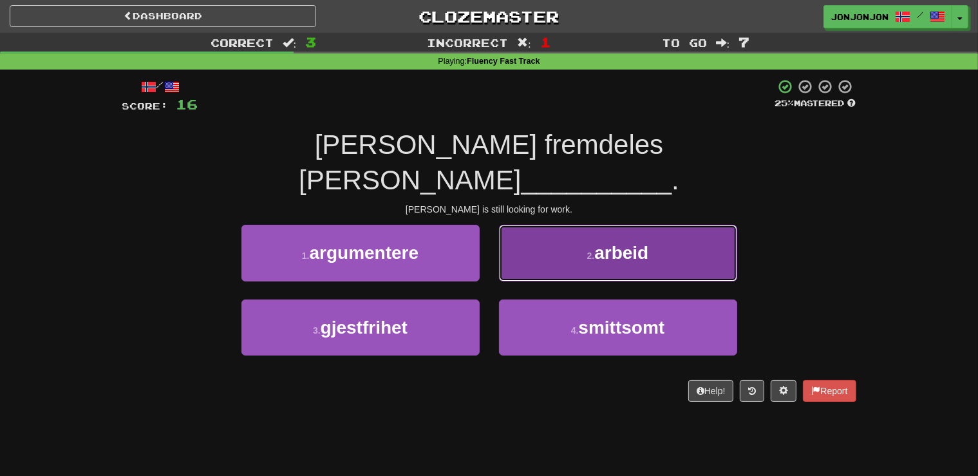
click at [634, 243] on span "arbeid" at bounding box center [621, 253] width 54 height 20
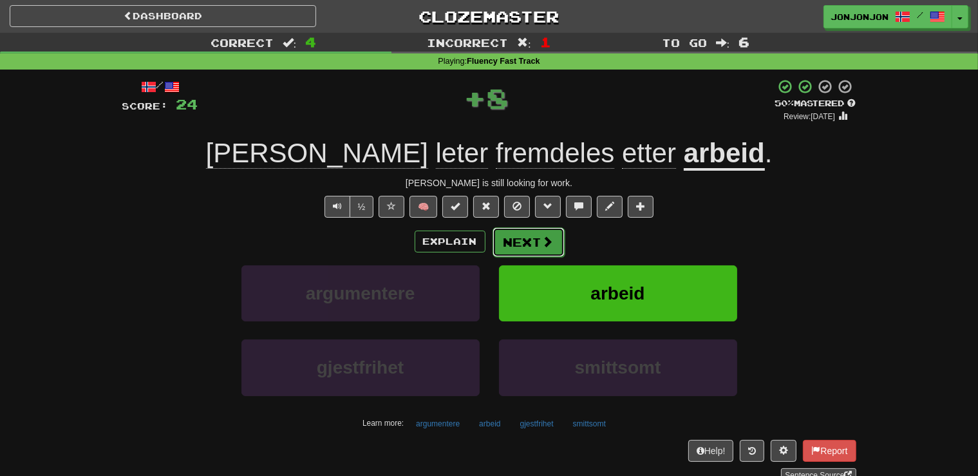
click at [536, 243] on button "Next" at bounding box center [529, 242] width 72 height 30
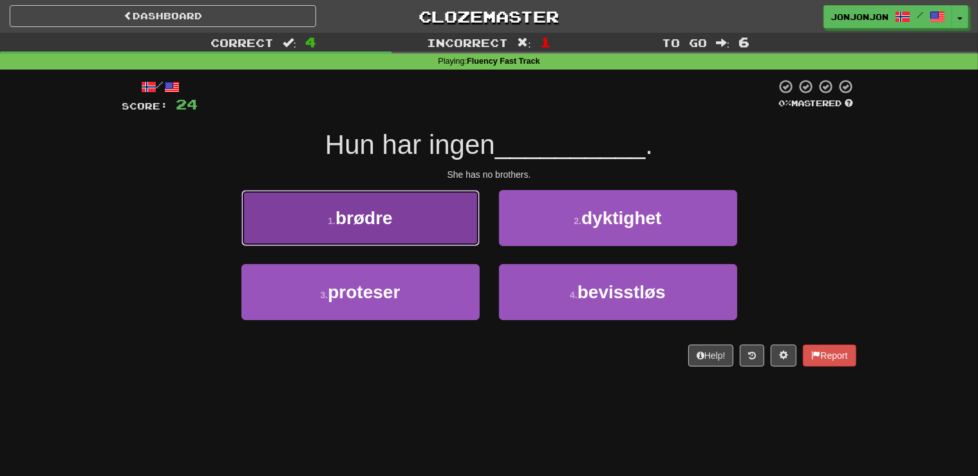
click at [421, 225] on button "1 . brødre" at bounding box center [360, 218] width 238 height 56
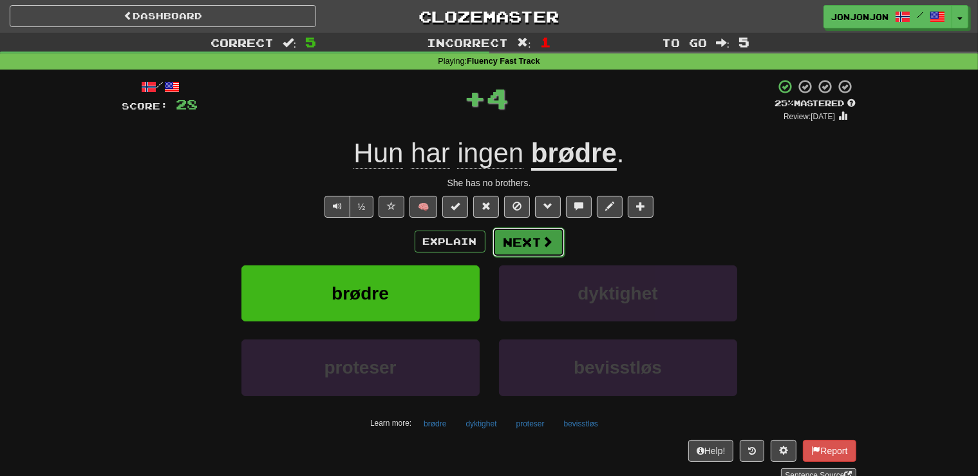
click at [537, 237] on button "Next" at bounding box center [529, 242] width 72 height 30
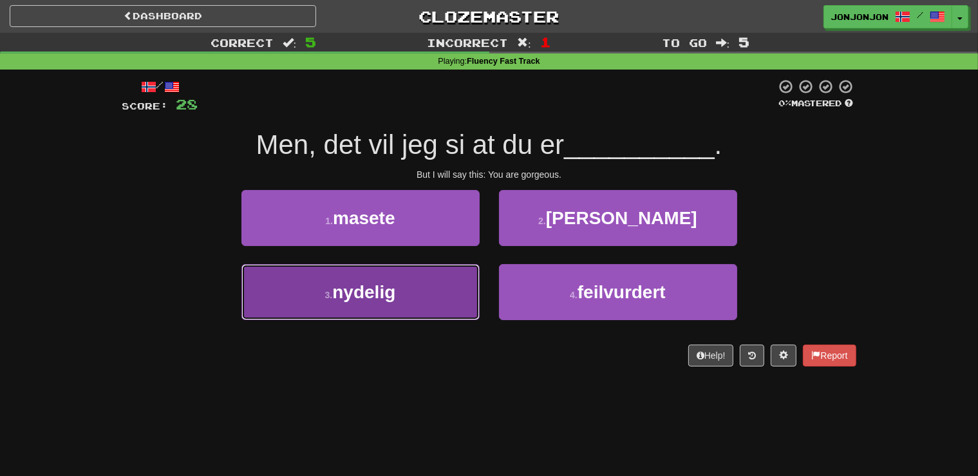
click at [433, 287] on button "3 . nydelig" at bounding box center [360, 292] width 238 height 56
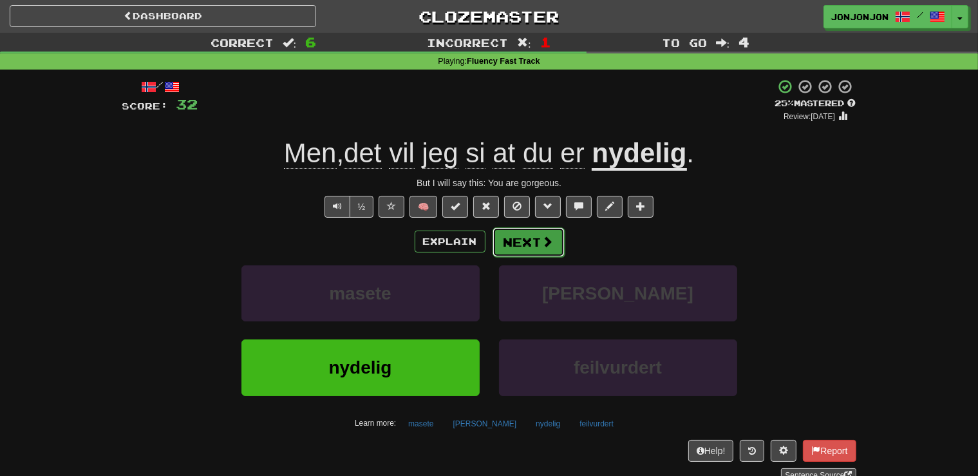
click at [532, 241] on button "Next" at bounding box center [529, 242] width 72 height 30
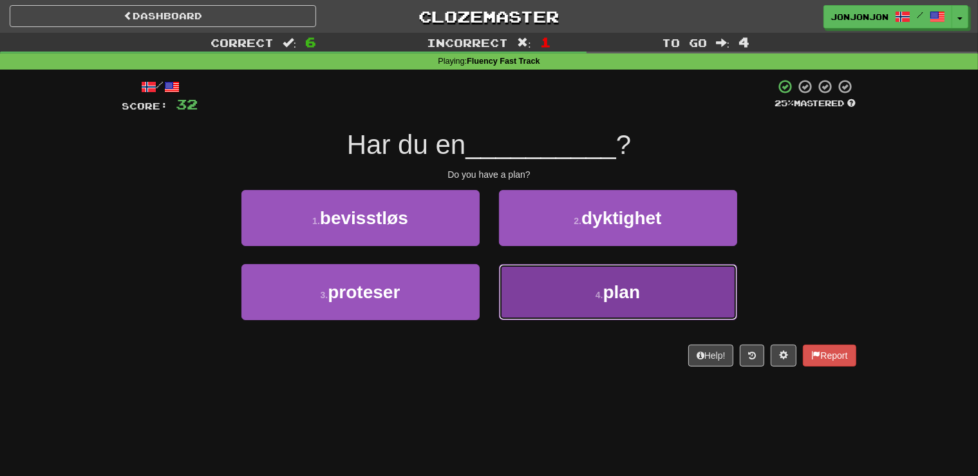
click at [566, 283] on button "4 . plan" at bounding box center [618, 292] width 238 height 56
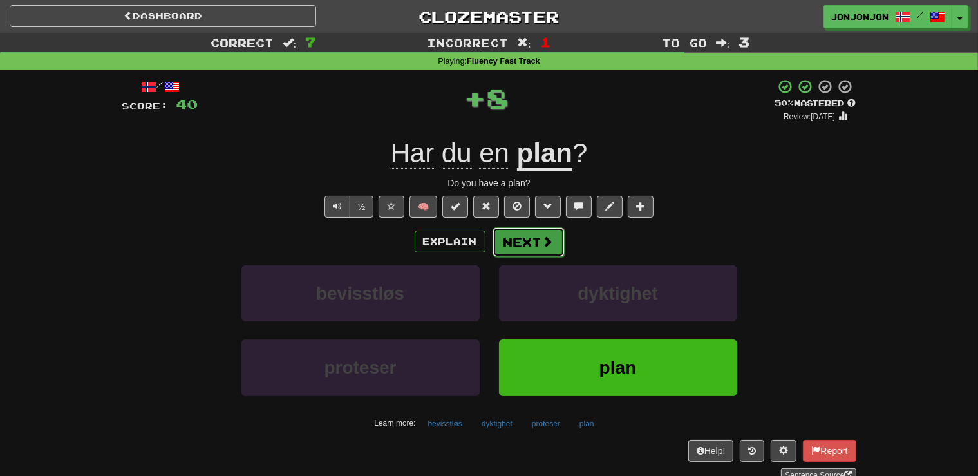
click at [534, 236] on button "Next" at bounding box center [529, 242] width 72 height 30
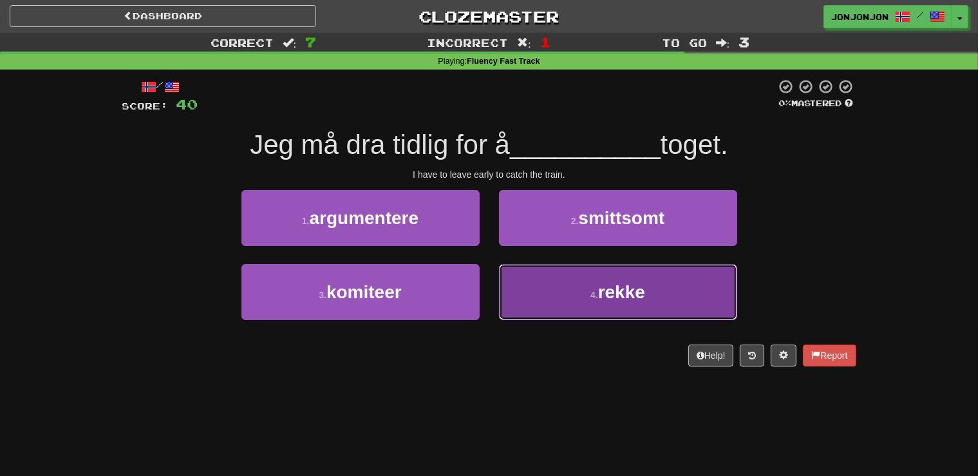
click at [611, 305] on button "4 . rekke" at bounding box center [618, 292] width 238 height 56
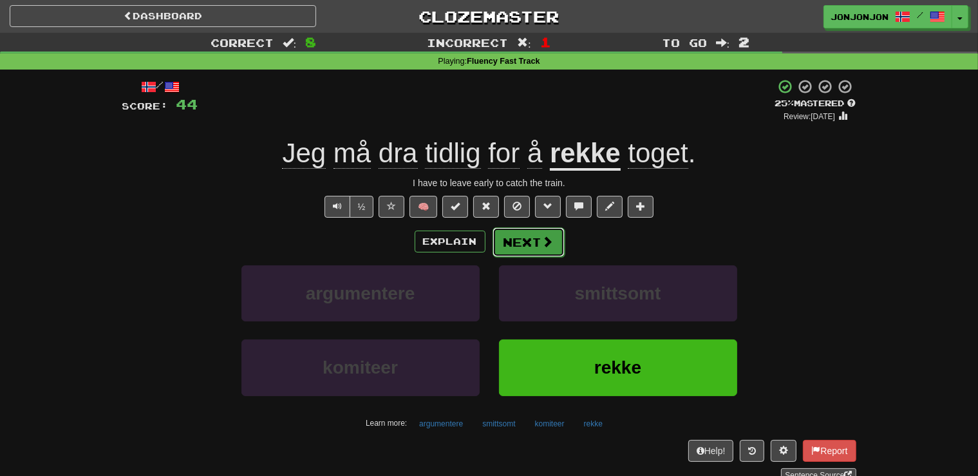
click at [534, 243] on button "Next" at bounding box center [529, 242] width 72 height 30
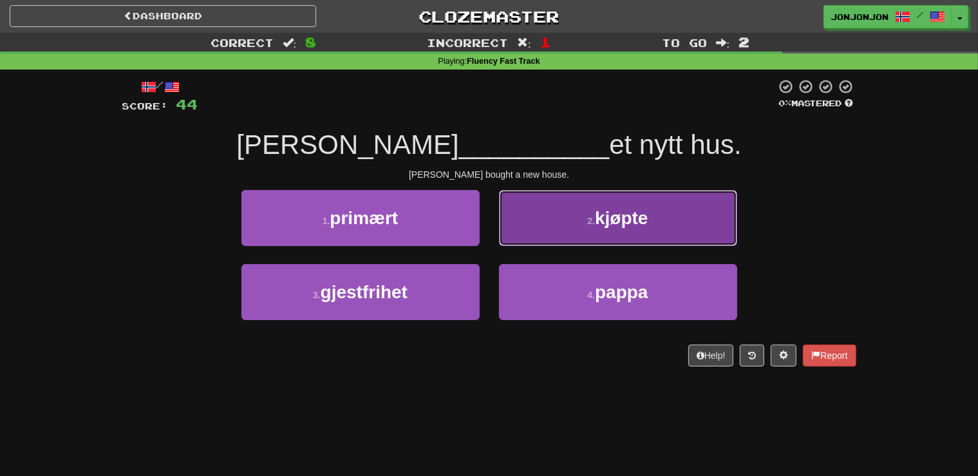
click at [585, 238] on button "2 . kjøpte" at bounding box center [618, 218] width 238 height 56
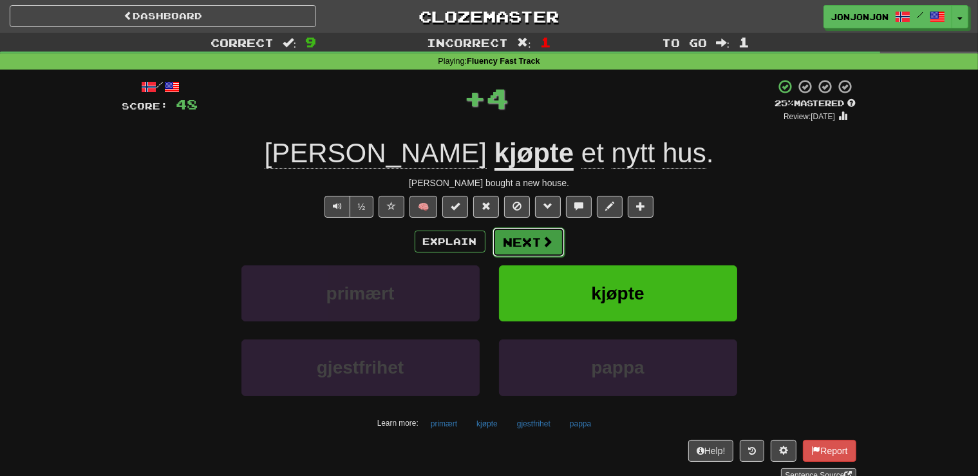
click at [534, 249] on button "Next" at bounding box center [529, 242] width 72 height 30
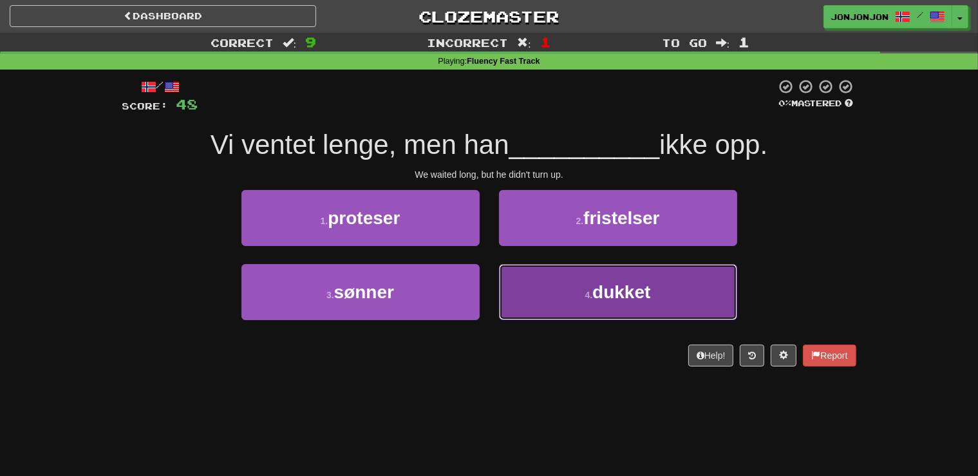
click at [596, 300] on span "dukket" at bounding box center [621, 292] width 58 height 20
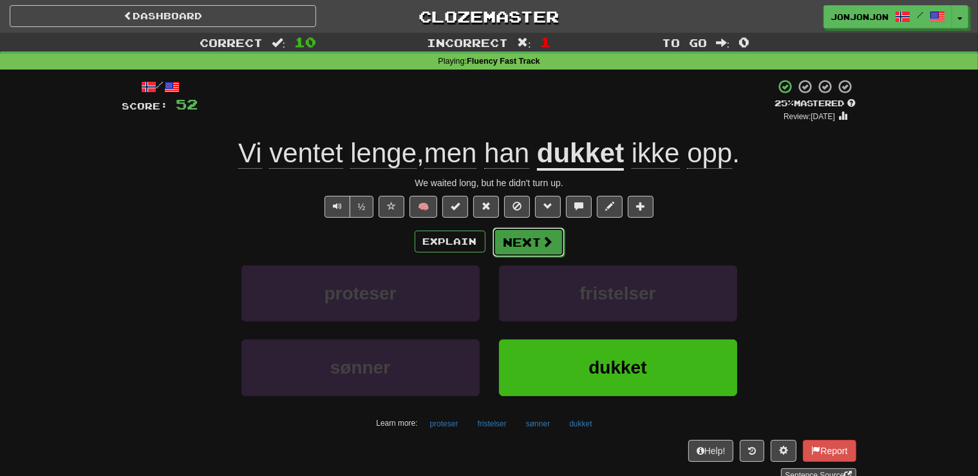
click at [545, 244] on span at bounding box center [548, 242] width 12 height 12
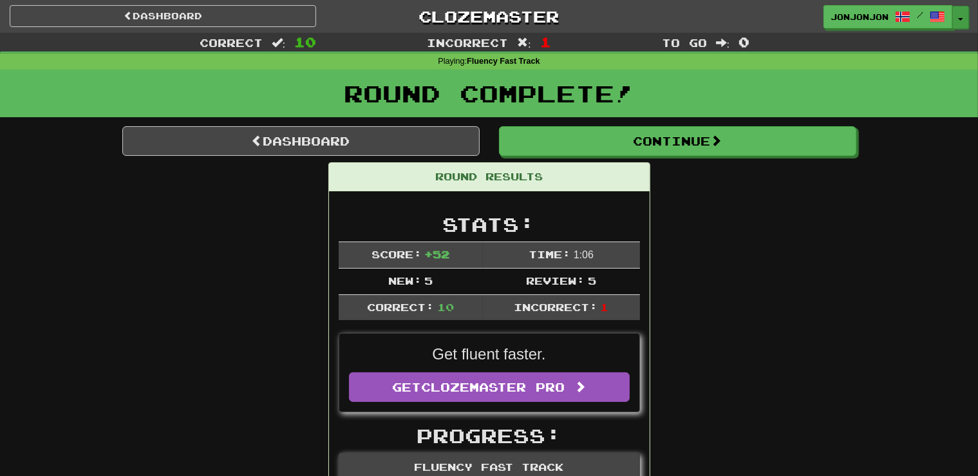
click at [957, 20] on button "Toggle Dropdown" at bounding box center [960, 17] width 17 height 23
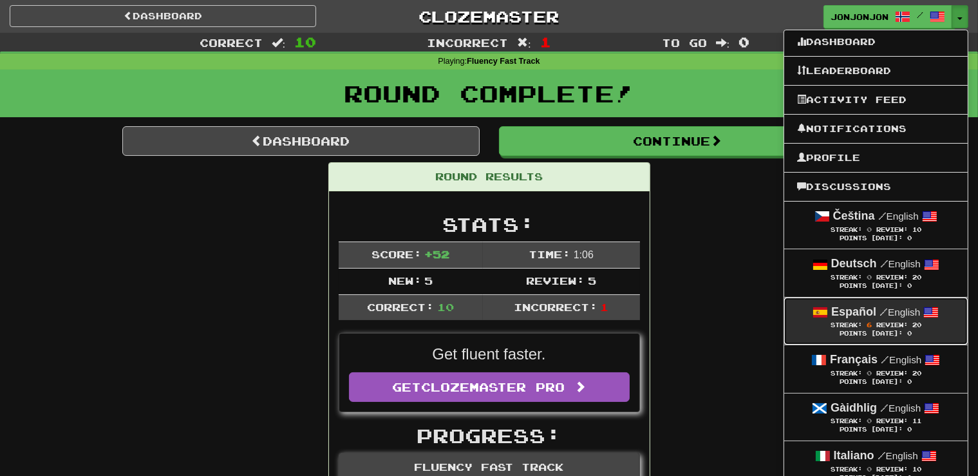
click at [837, 321] on div "Streak: 6 Review: 20" at bounding box center [876, 325] width 158 height 10
